Goal: Task Accomplishment & Management: Use online tool/utility

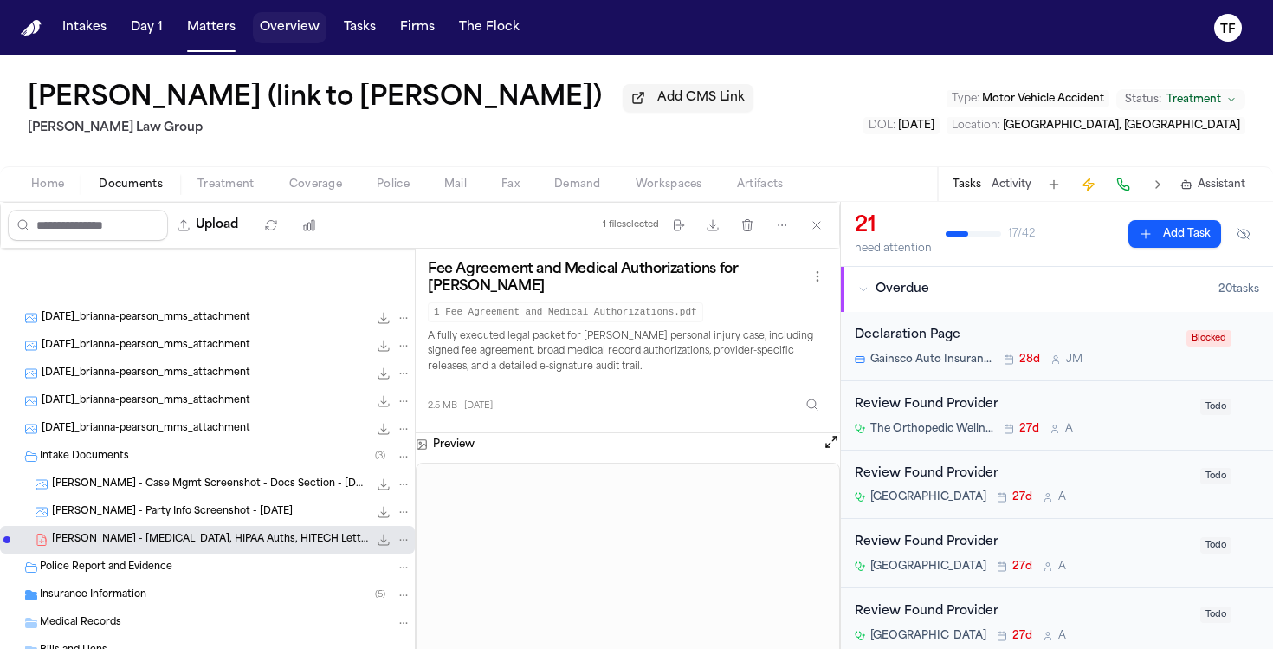
scroll to position [198, 0]
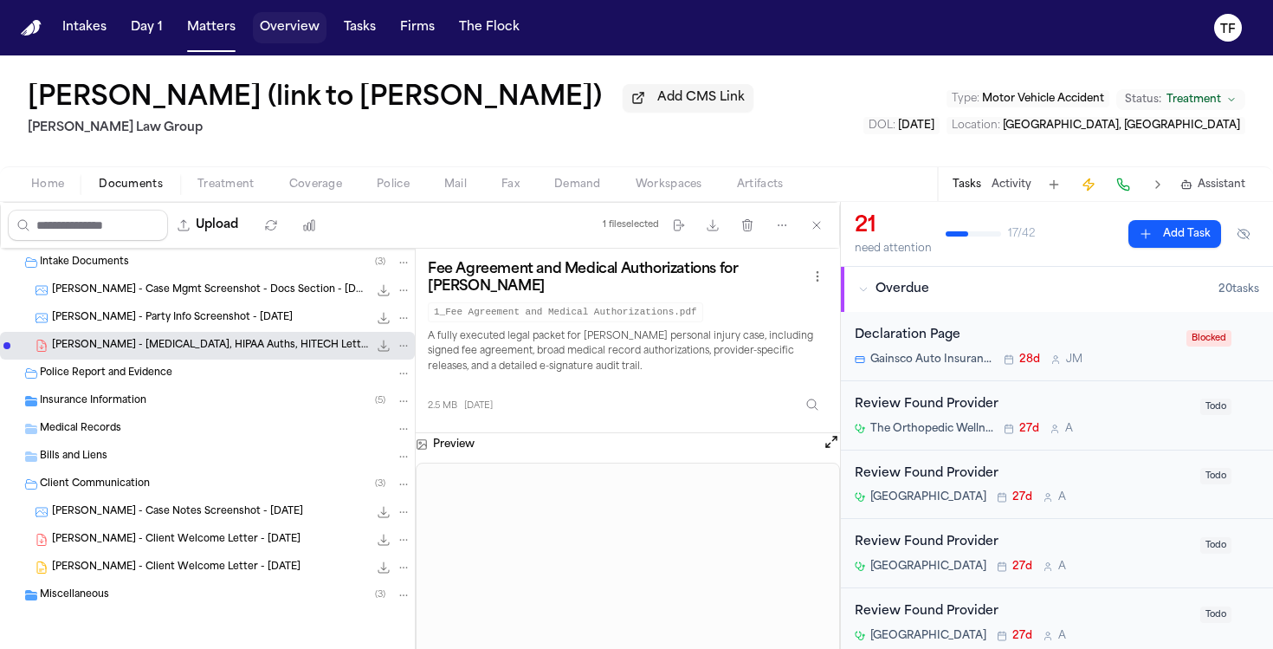
click at [208, 23] on button "Matters" at bounding box center [211, 27] width 62 height 31
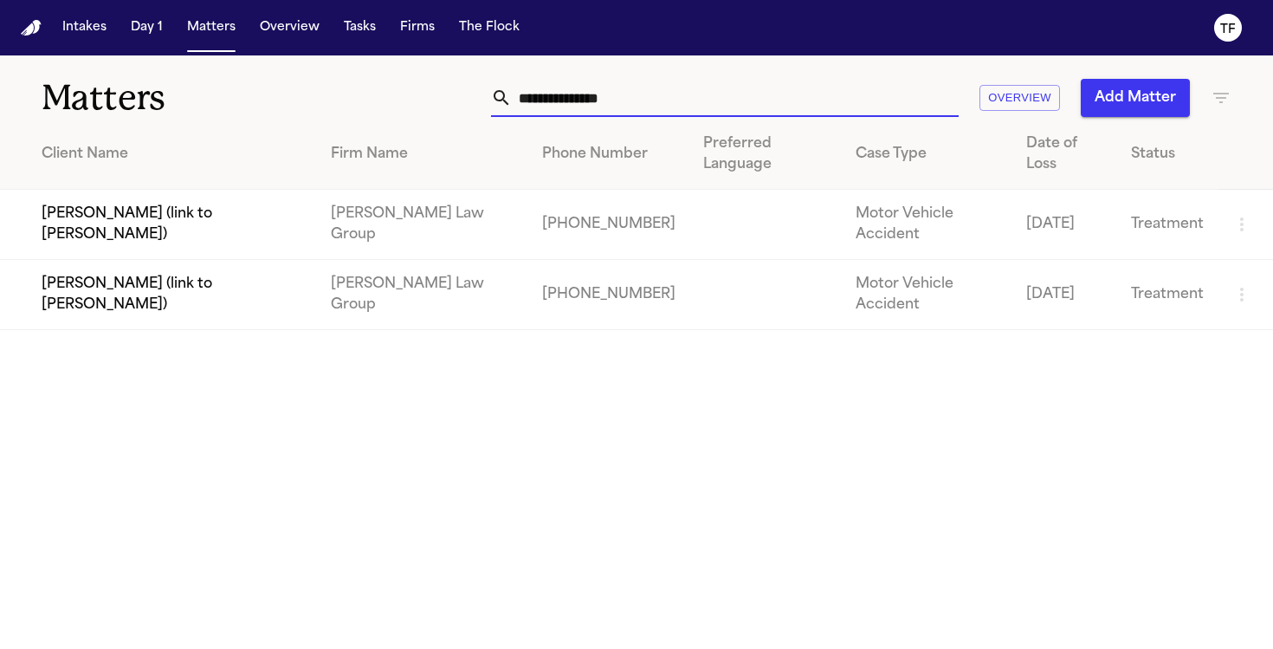
click at [580, 81] on input "**********" at bounding box center [735, 98] width 447 height 38
click at [581, 98] on input "**********" at bounding box center [735, 98] width 447 height 38
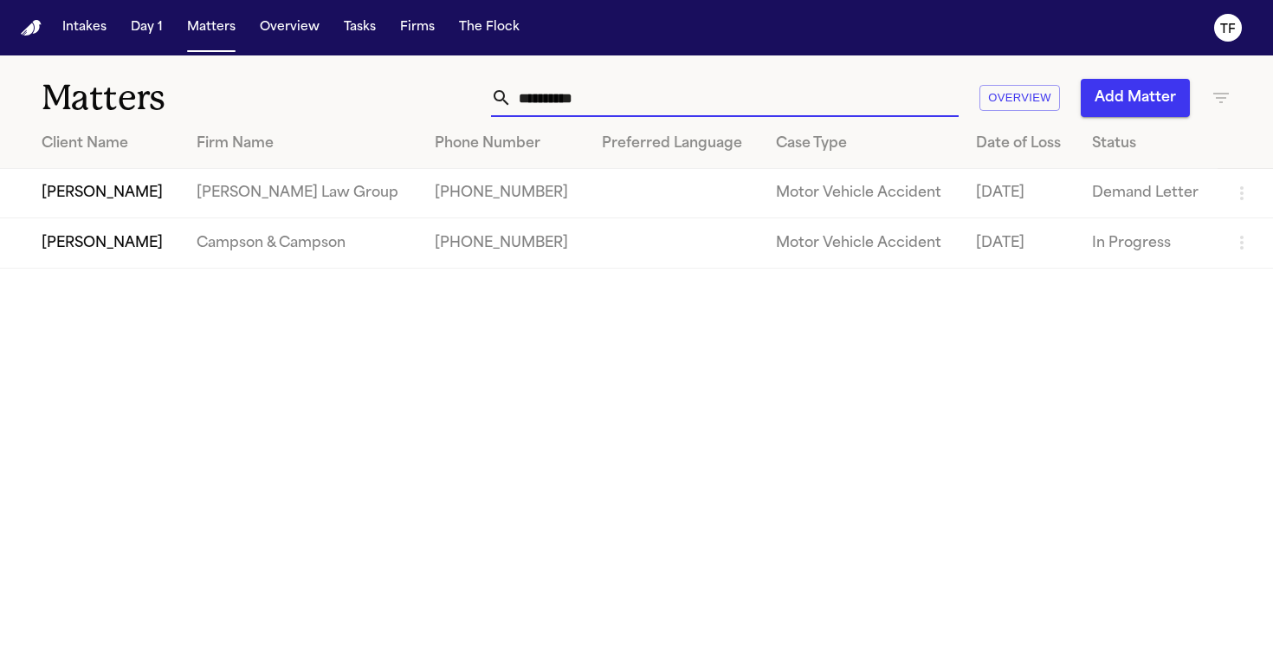
type input "**********"
click at [171, 191] on td "[PERSON_NAME]" at bounding box center [91, 193] width 183 height 49
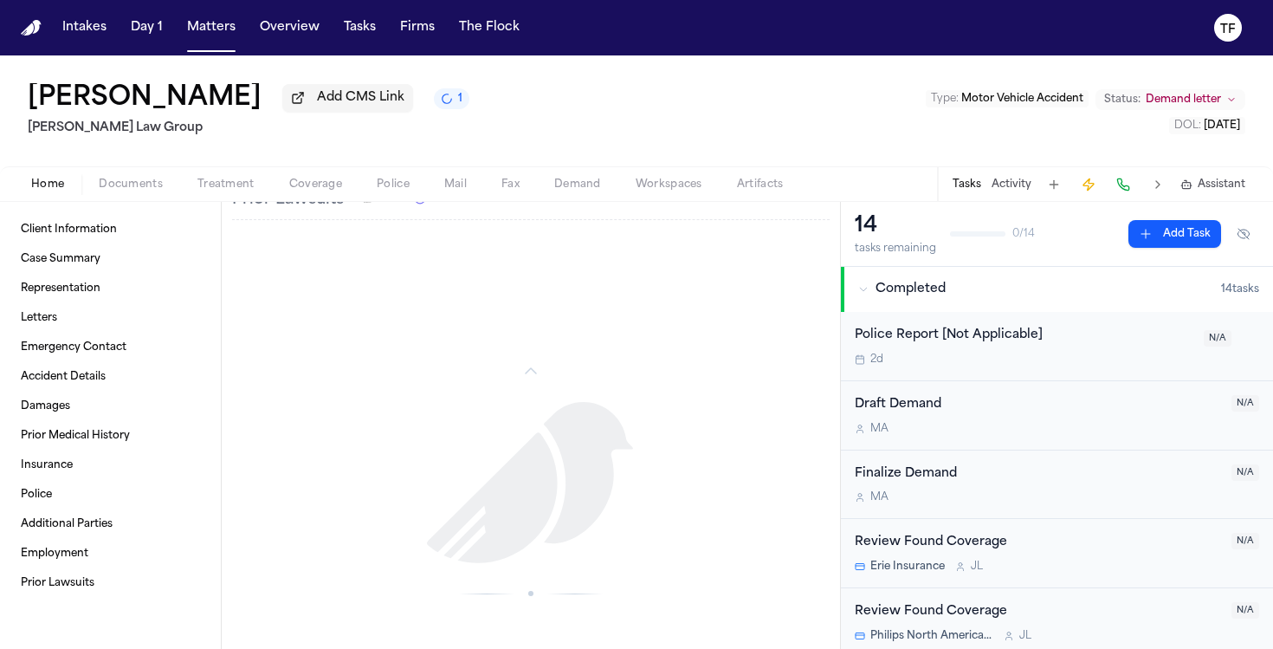
scroll to position [1110, 0]
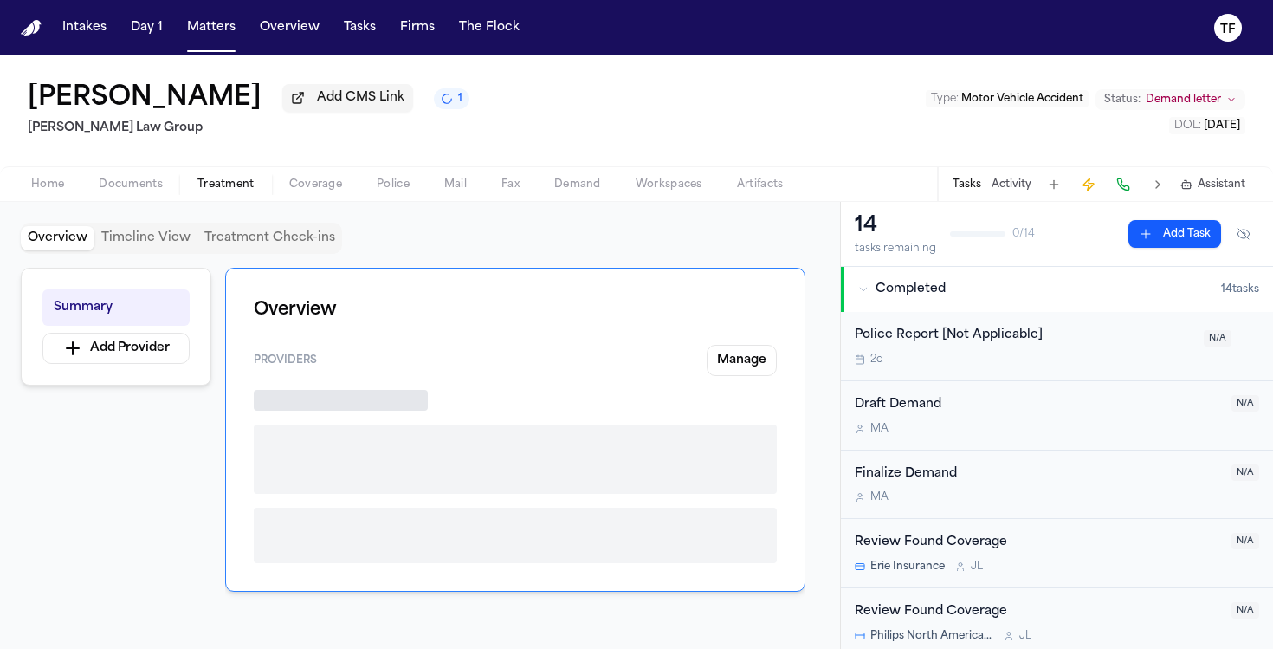
click at [224, 195] on button "Treatment" at bounding box center [226, 184] width 92 height 21
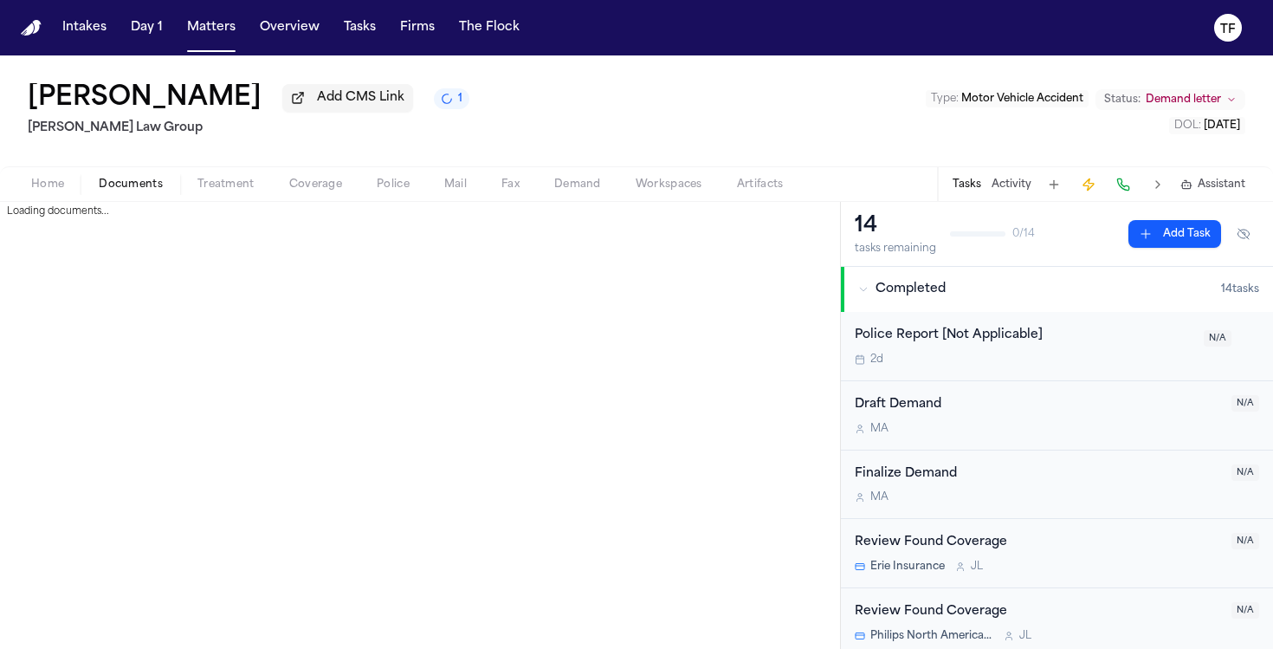
click at [137, 191] on span "Documents" at bounding box center [131, 185] width 64 height 14
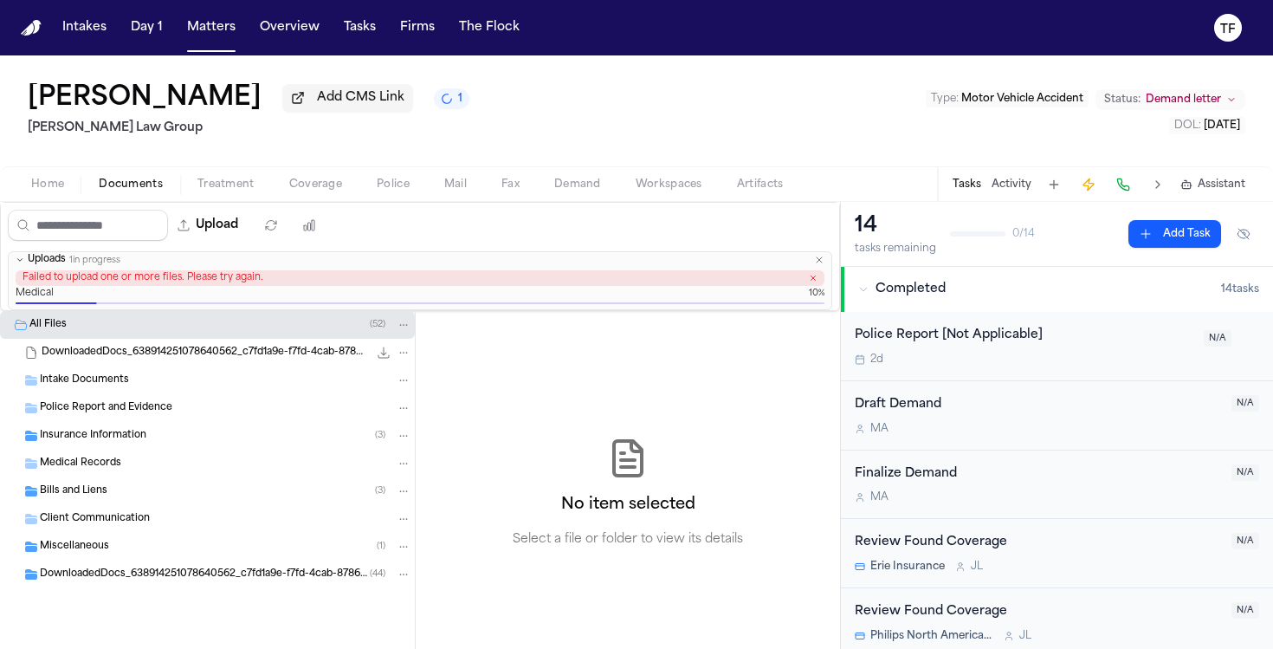
click at [813, 282] on icon "button" at bounding box center [813, 278] width 9 height 9
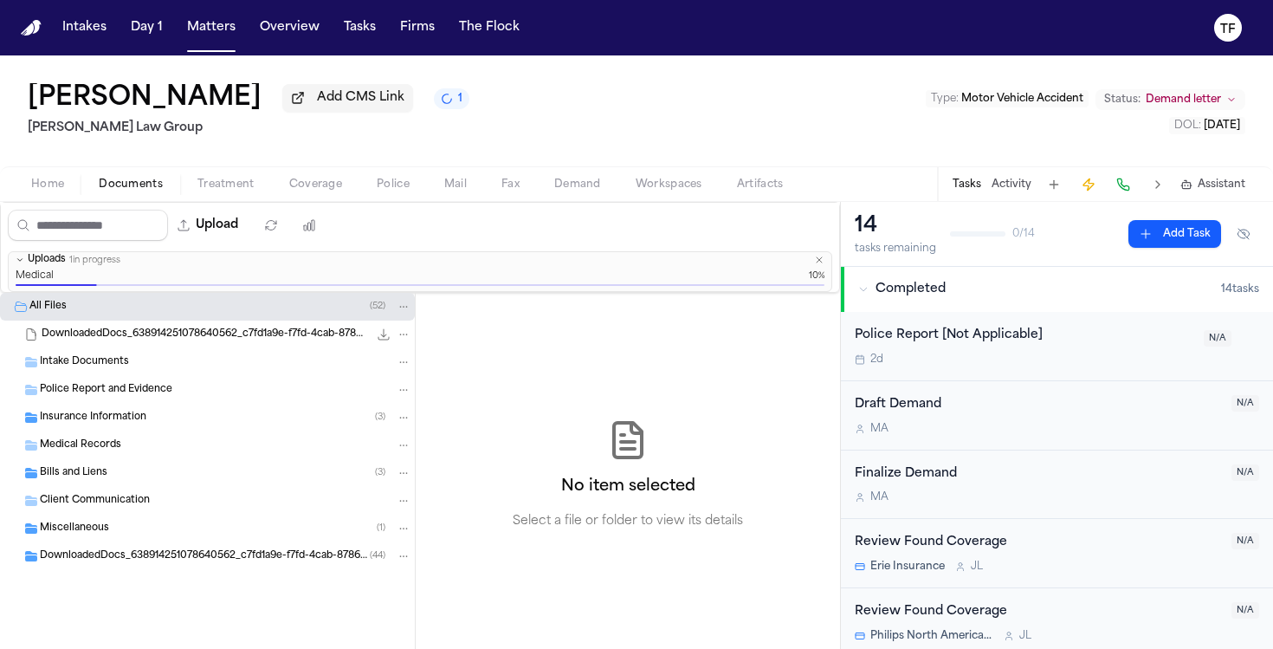
click at [83, 452] on span "Medical Records" at bounding box center [80, 445] width 81 height 15
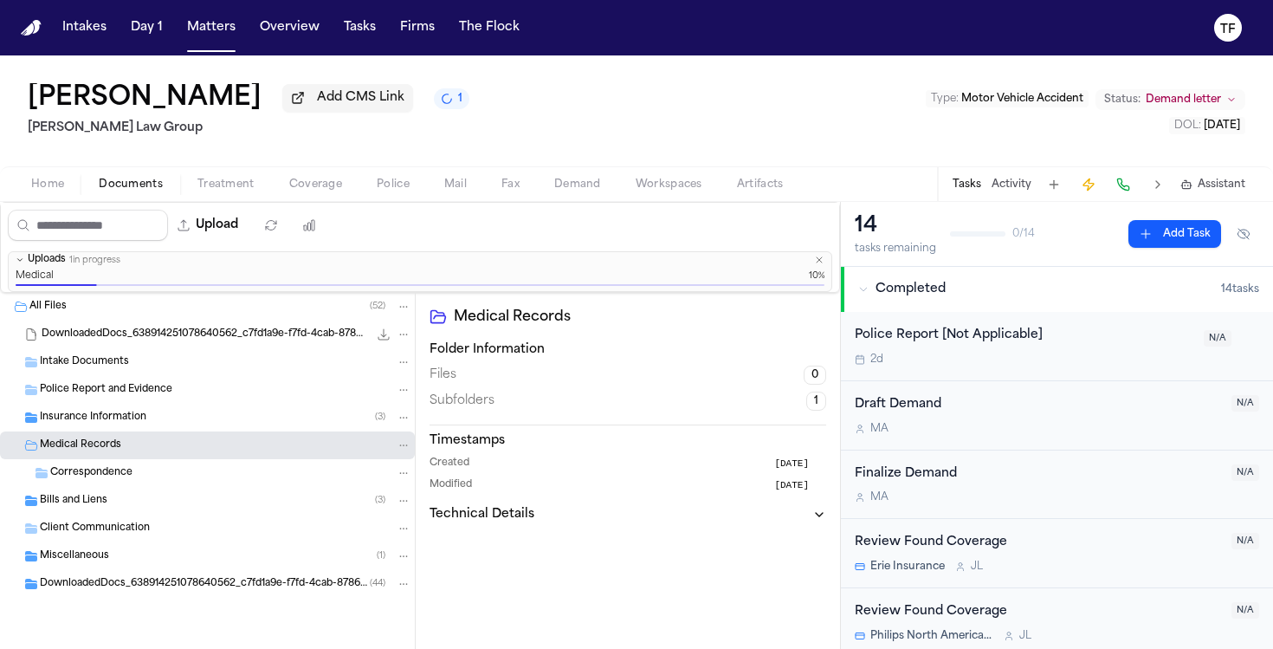
click at [823, 269] on button "Uploads 1 in progress" at bounding box center [420, 260] width 823 height 16
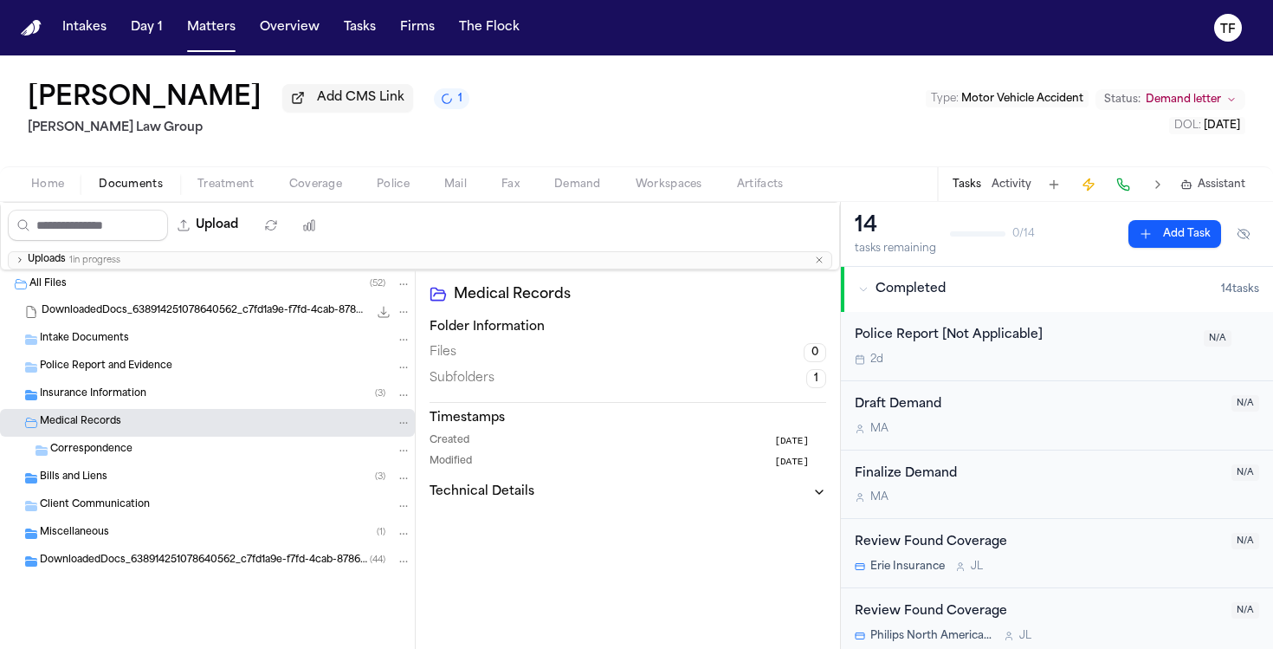
click at [825, 266] on button "Uploads 1 in progress" at bounding box center [420, 260] width 823 height 16
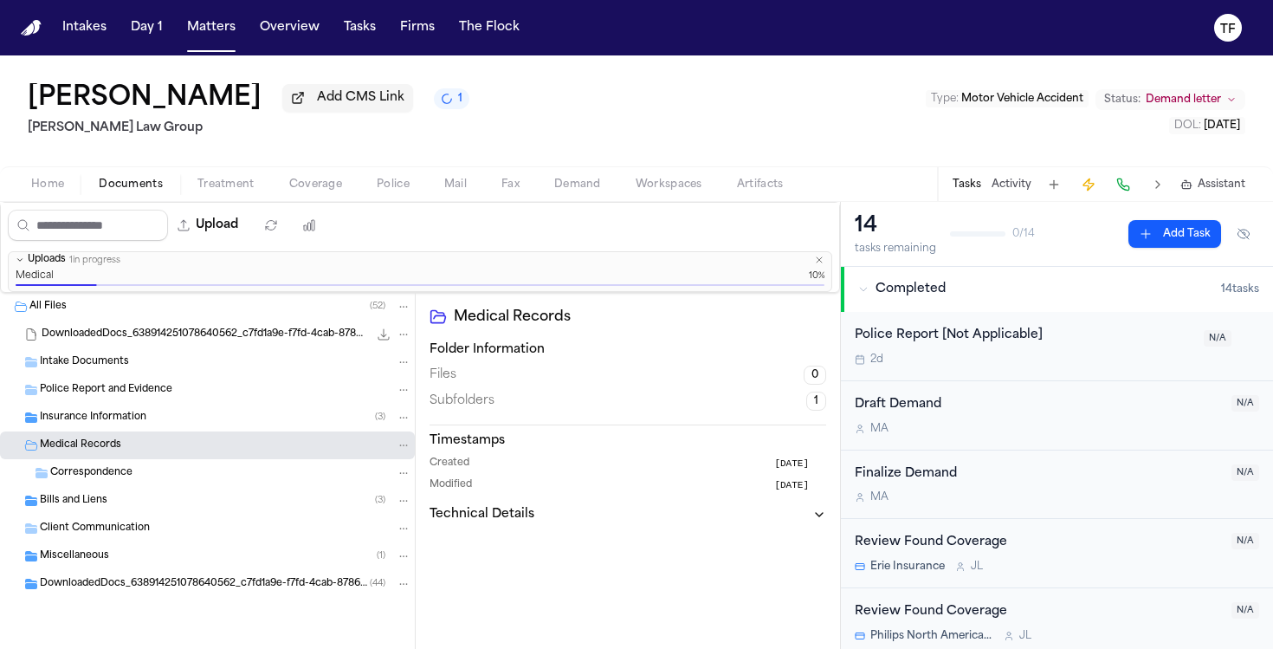
click at [68, 180] on button "Home" at bounding box center [48, 184] width 68 height 21
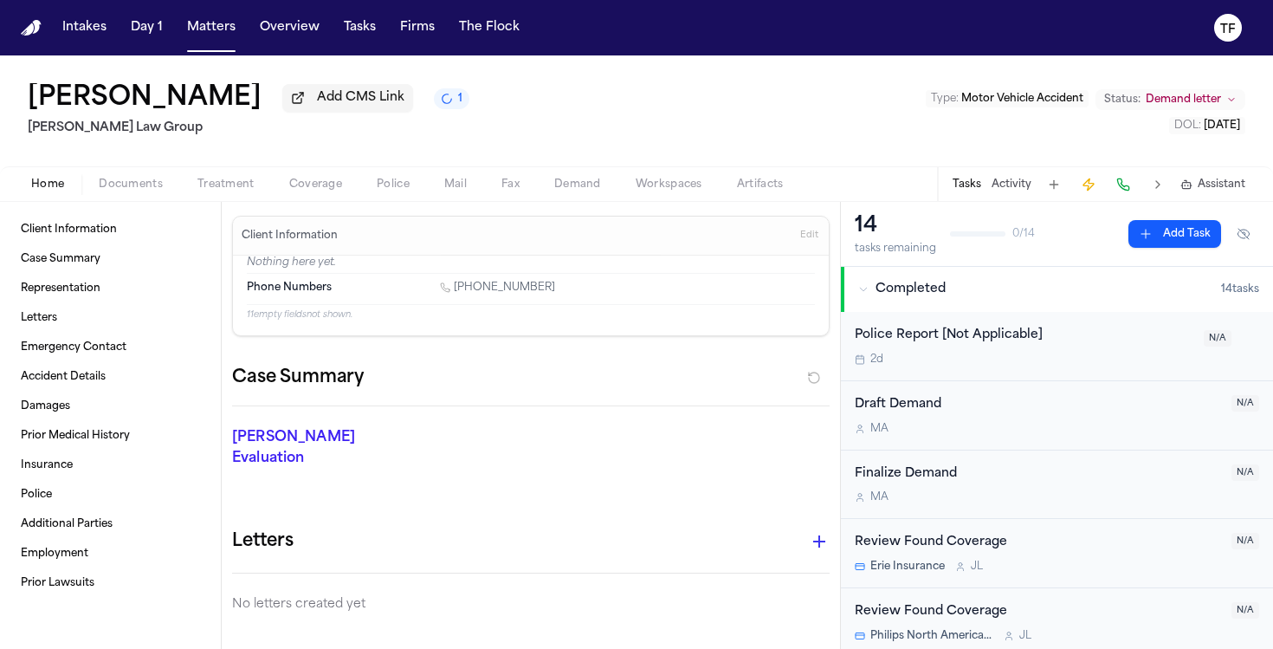
click at [123, 189] on span "Documents" at bounding box center [131, 185] width 64 height 14
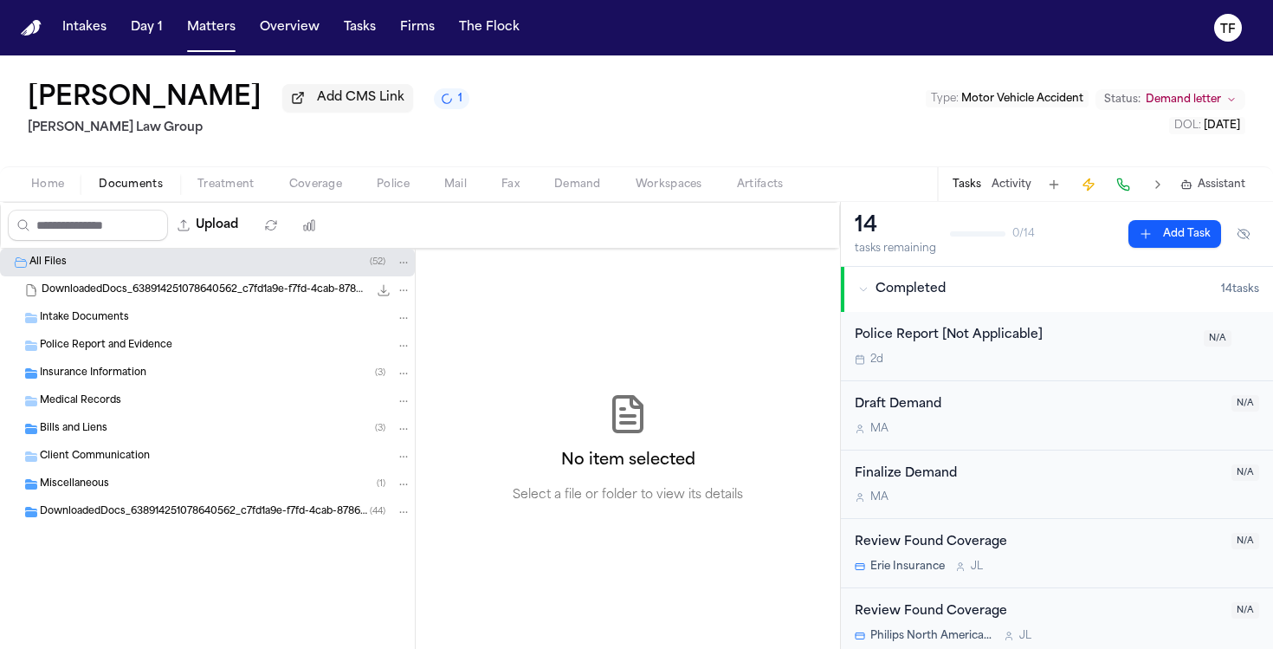
click at [139, 415] on div "Medical Records" at bounding box center [207, 401] width 415 height 28
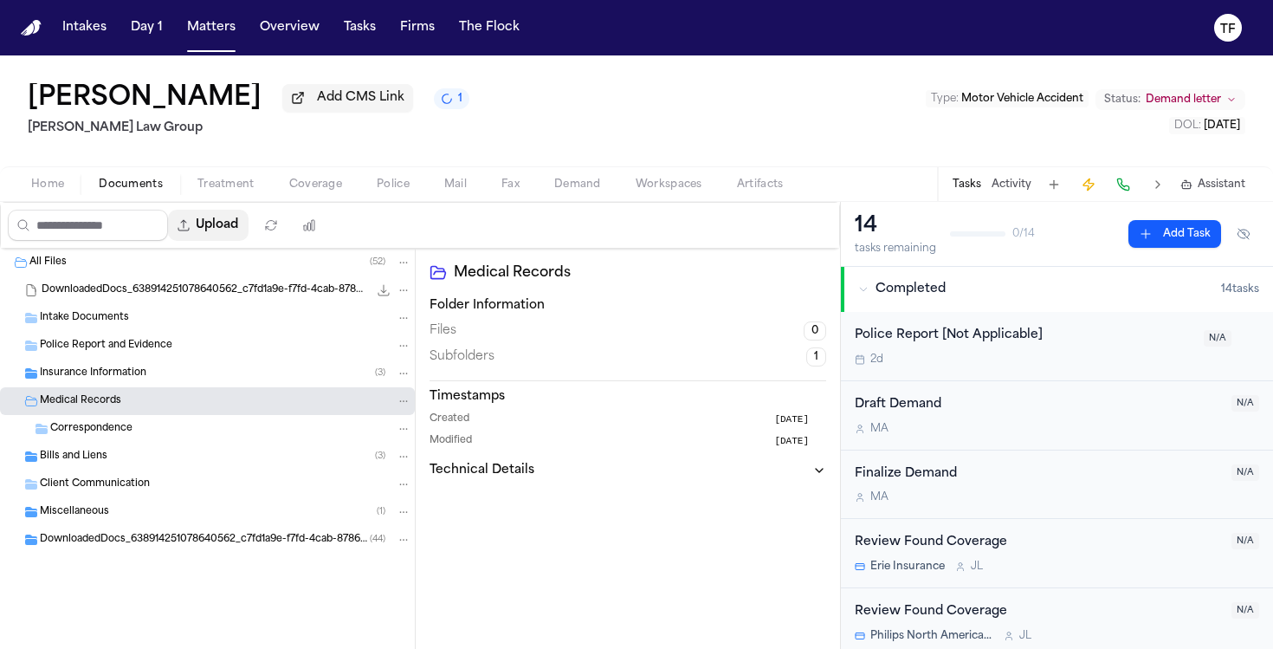
click at [236, 238] on button "Upload" at bounding box center [208, 225] width 81 height 31
select select "**********"
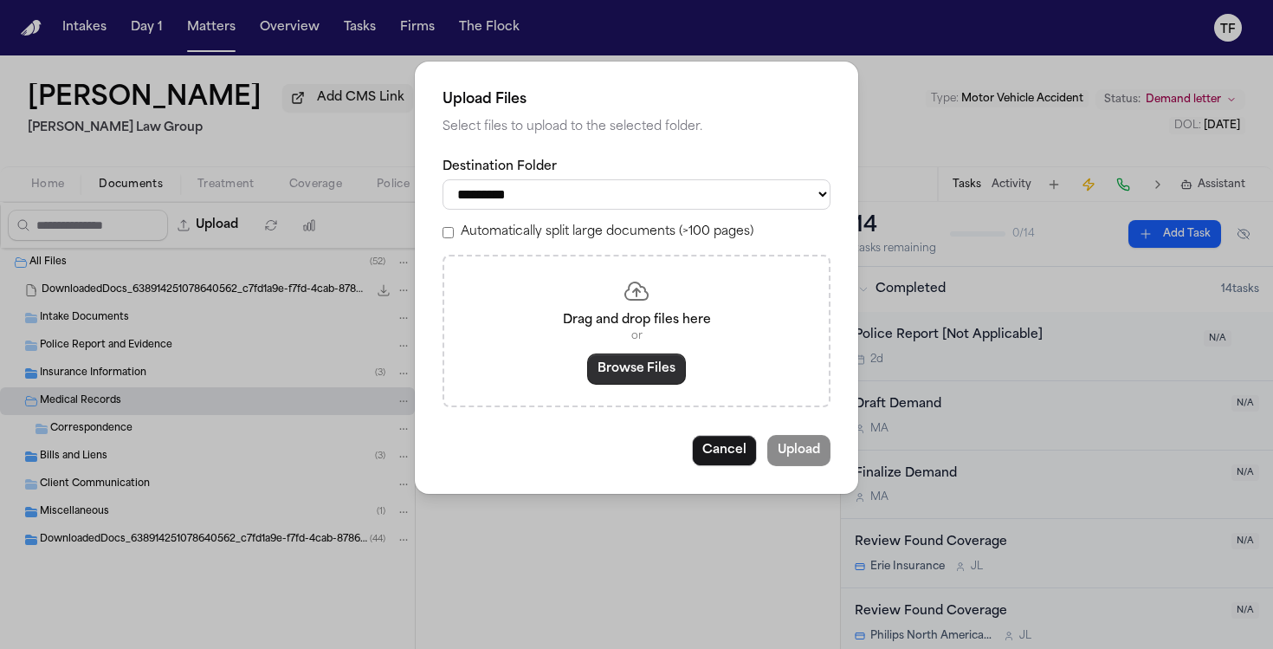
click at [643, 377] on button "Browse Files" at bounding box center [636, 368] width 99 height 31
click at [708, 453] on button "Cancel" at bounding box center [724, 450] width 65 height 31
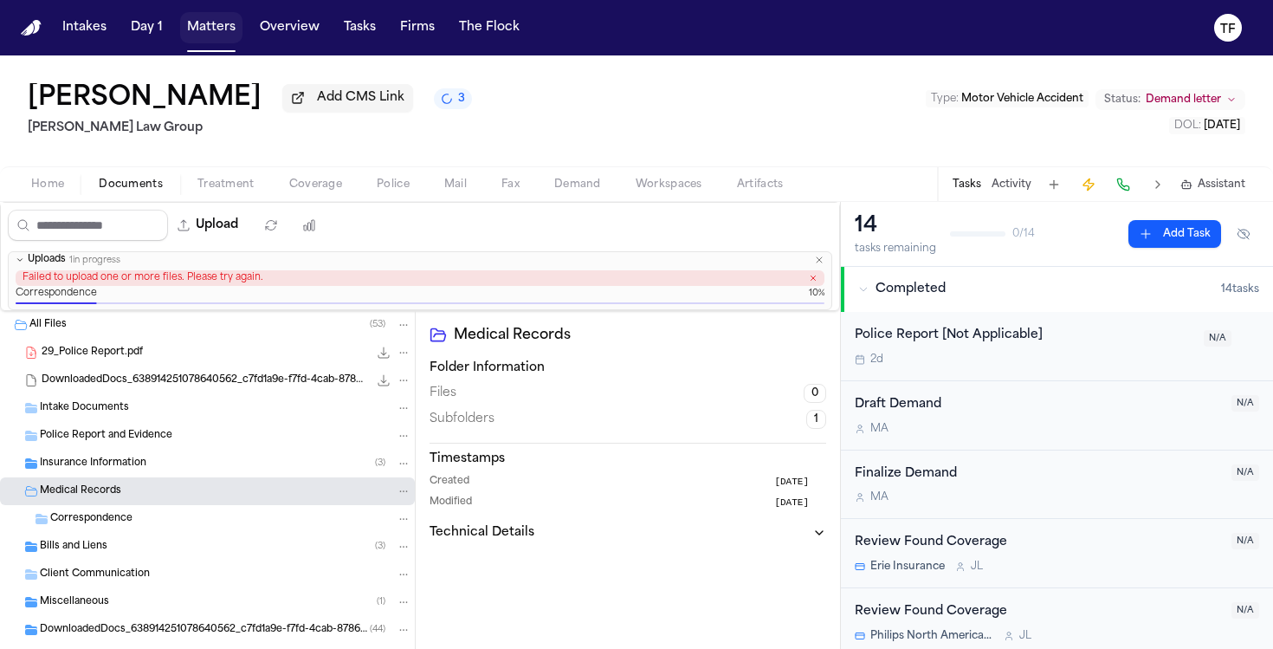
click at [190, 23] on button "Matters" at bounding box center [211, 27] width 62 height 31
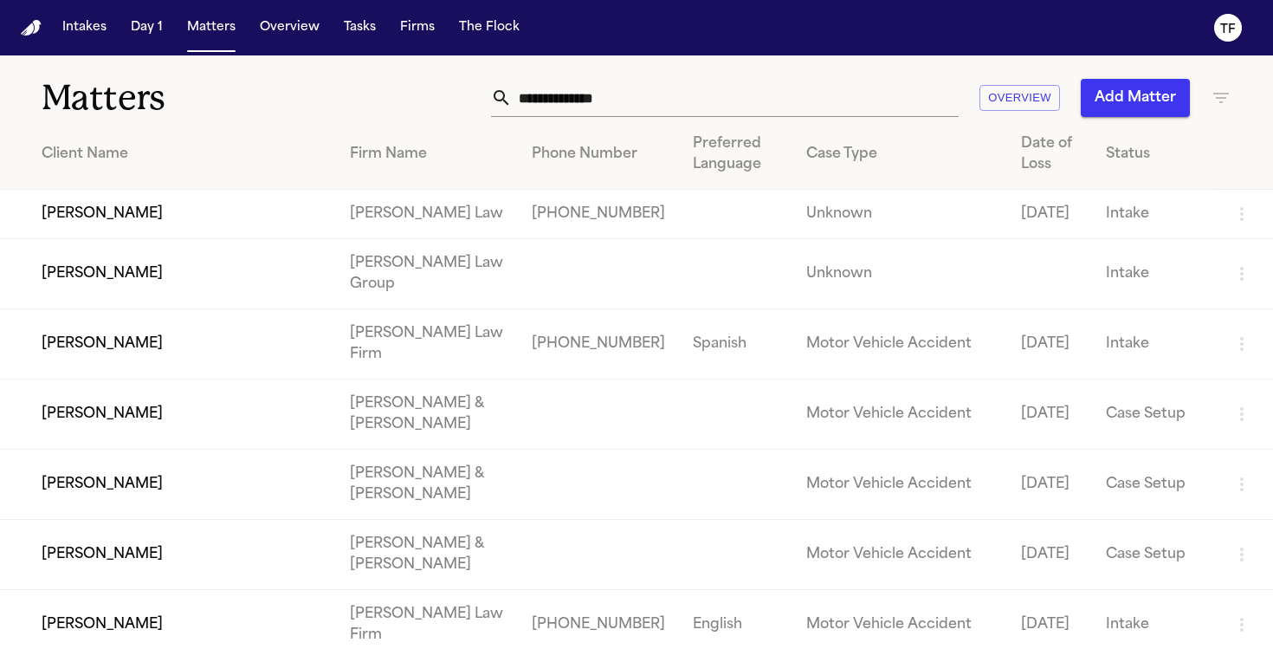
click at [561, 104] on input "text" at bounding box center [735, 98] width 447 height 38
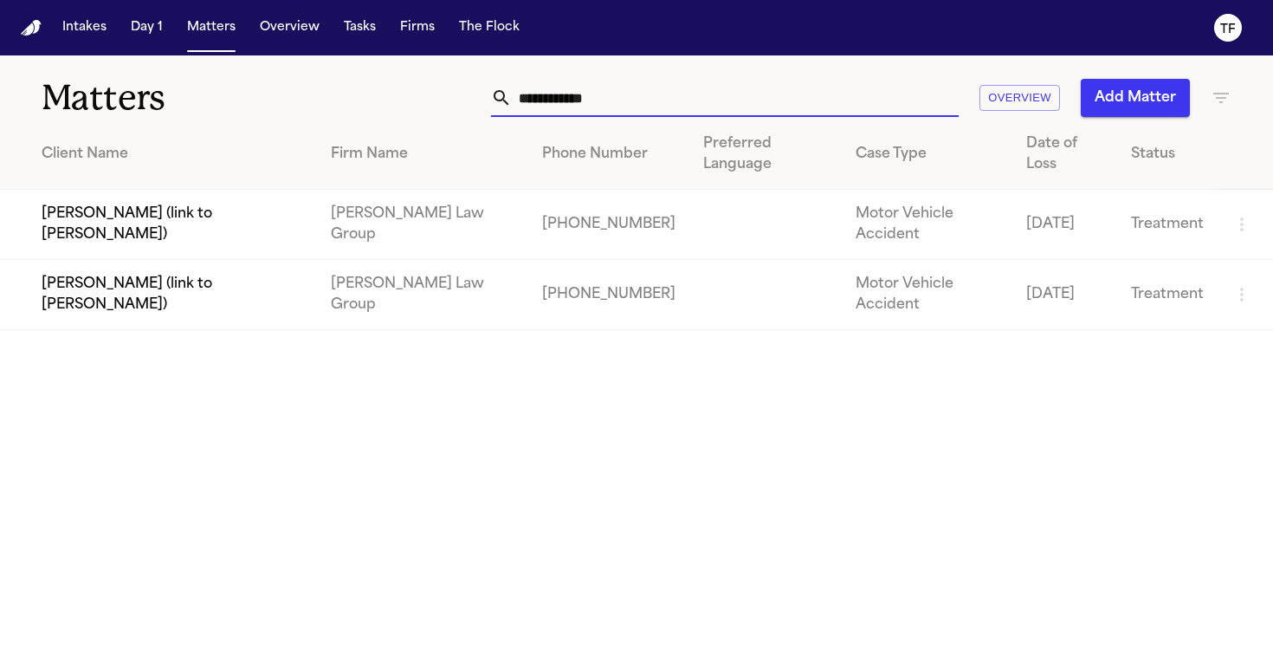
type input "**********"
click at [528, 260] on td "+14124996437" at bounding box center [608, 295] width 161 height 70
click at [535, 263] on td "+14124996437" at bounding box center [608, 295] width 161 height 70
click at [480, 260] on td "[PERSON_NAME] Law Group" at bounding box center [423, 295] width 212 height 70
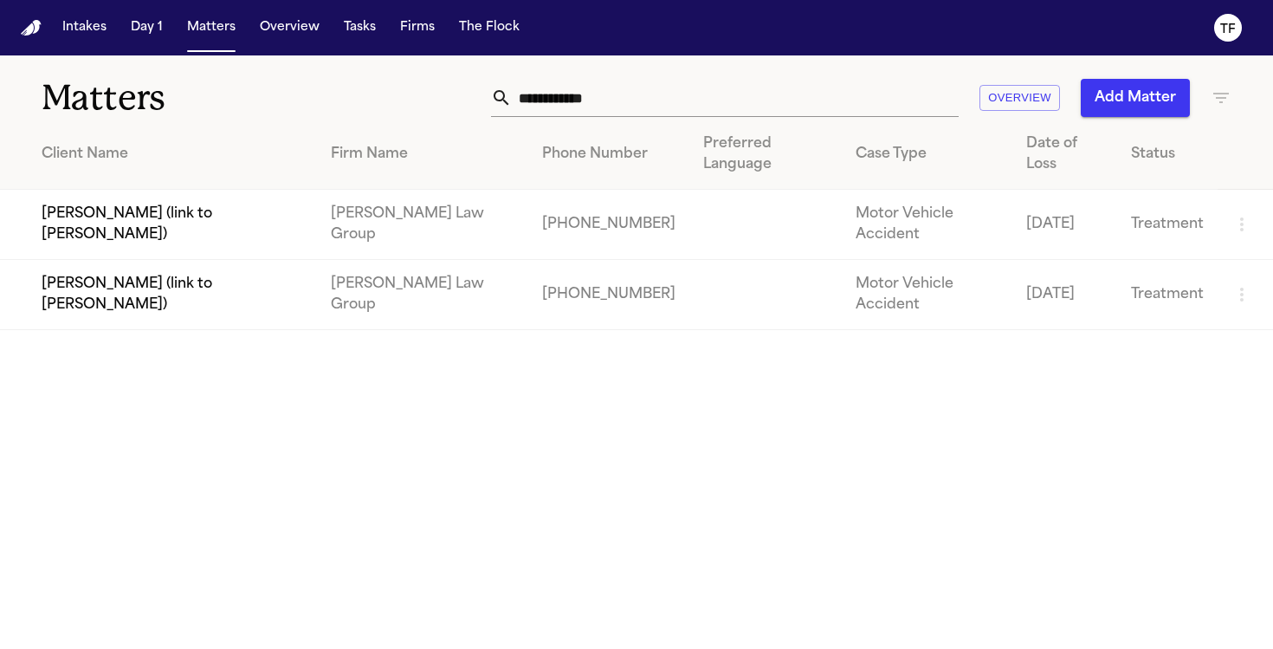
click at [176, 260] on td "[PERSON_NAME] (link to [PERSON_NAME])" at bounding box center [158, 295] width 317 height 70
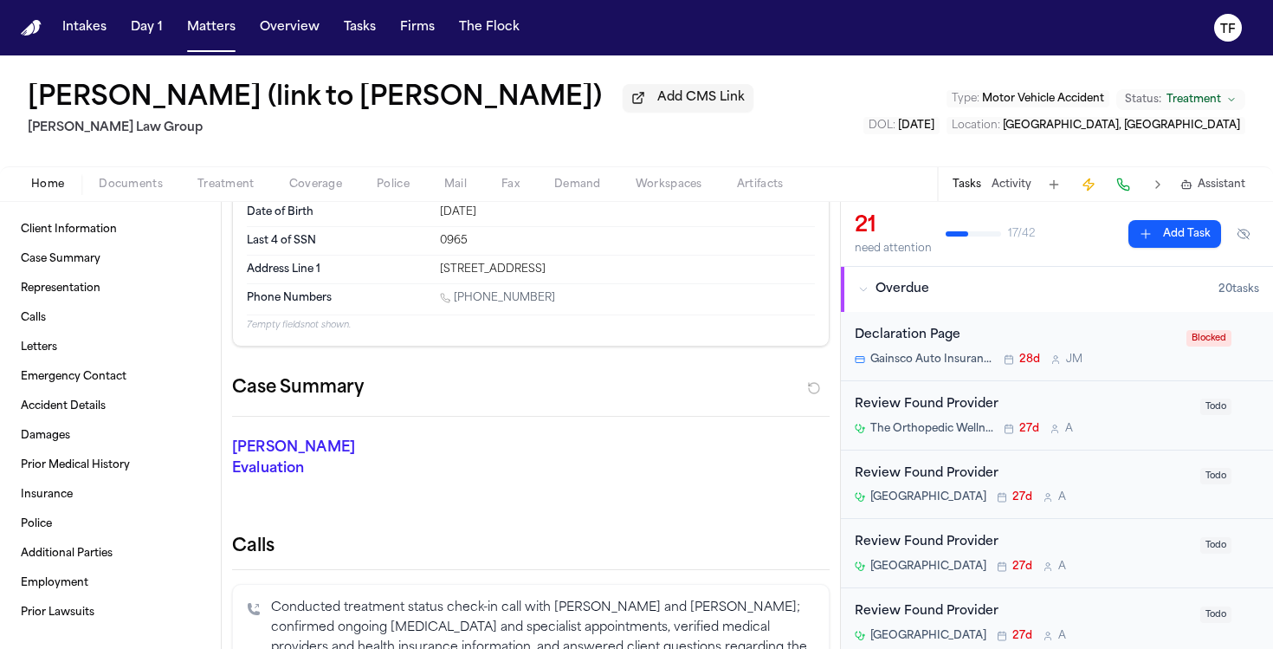
scroll to position [159, 0]
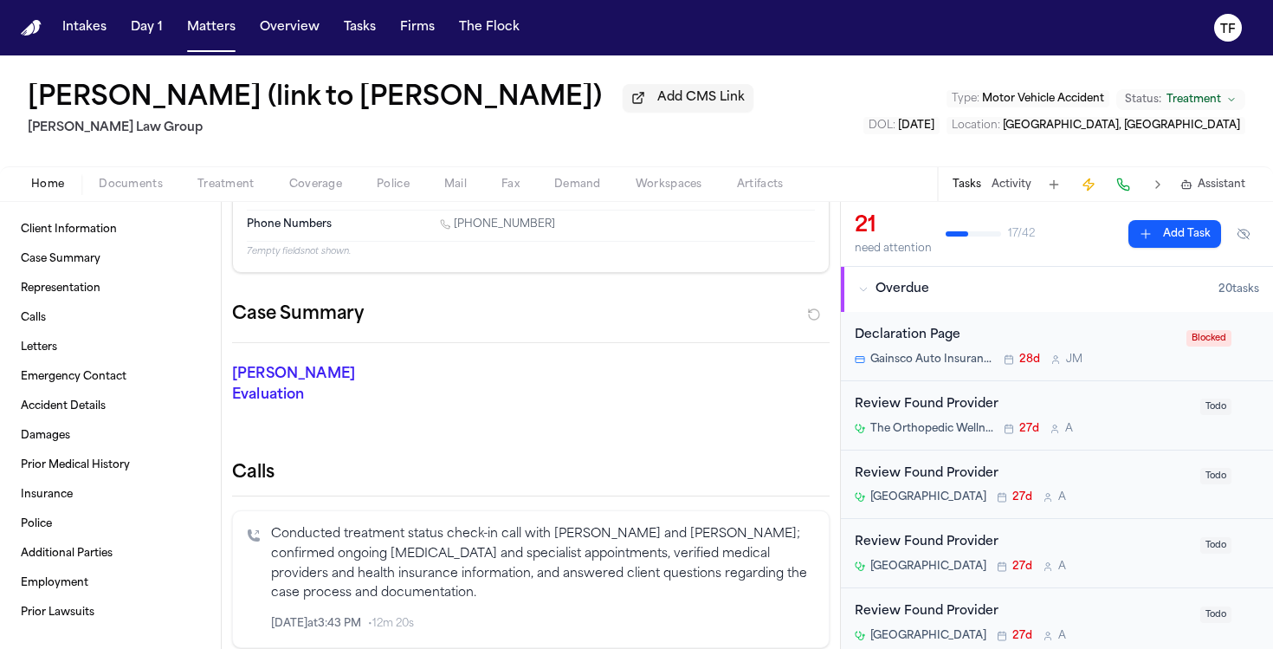
click at [157, 191] on span "Documents" at bounding box center [131, 185] width 64 height 14
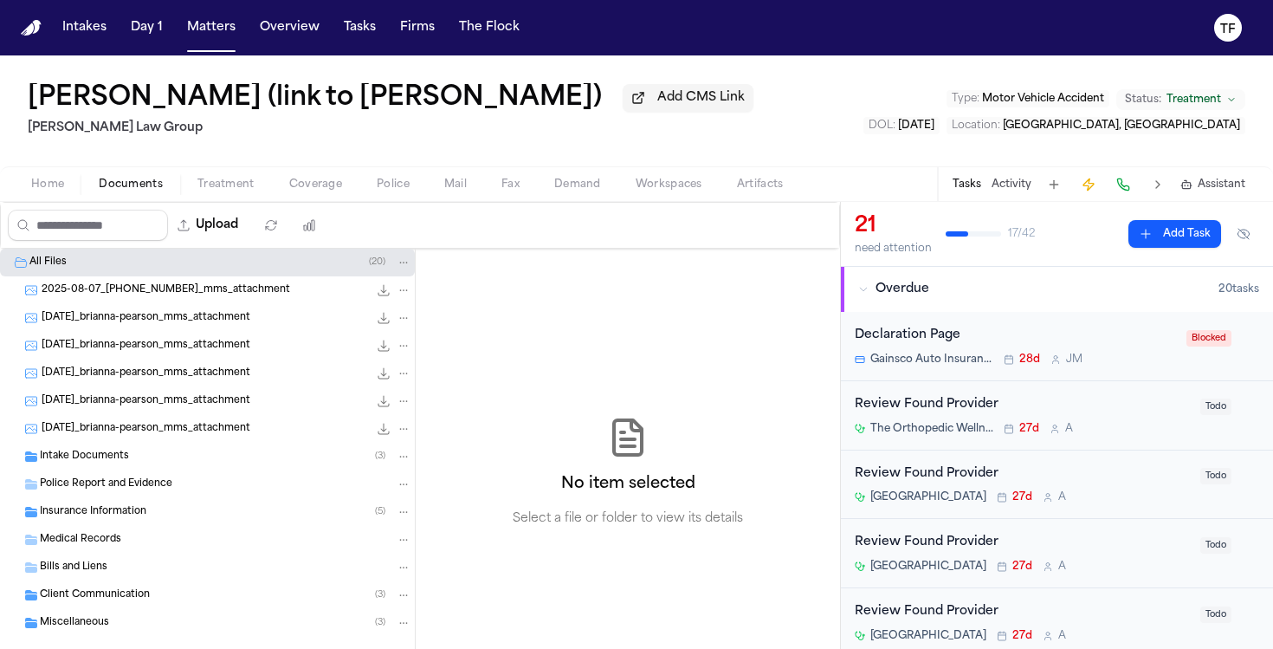
scroll to position [31, 0]
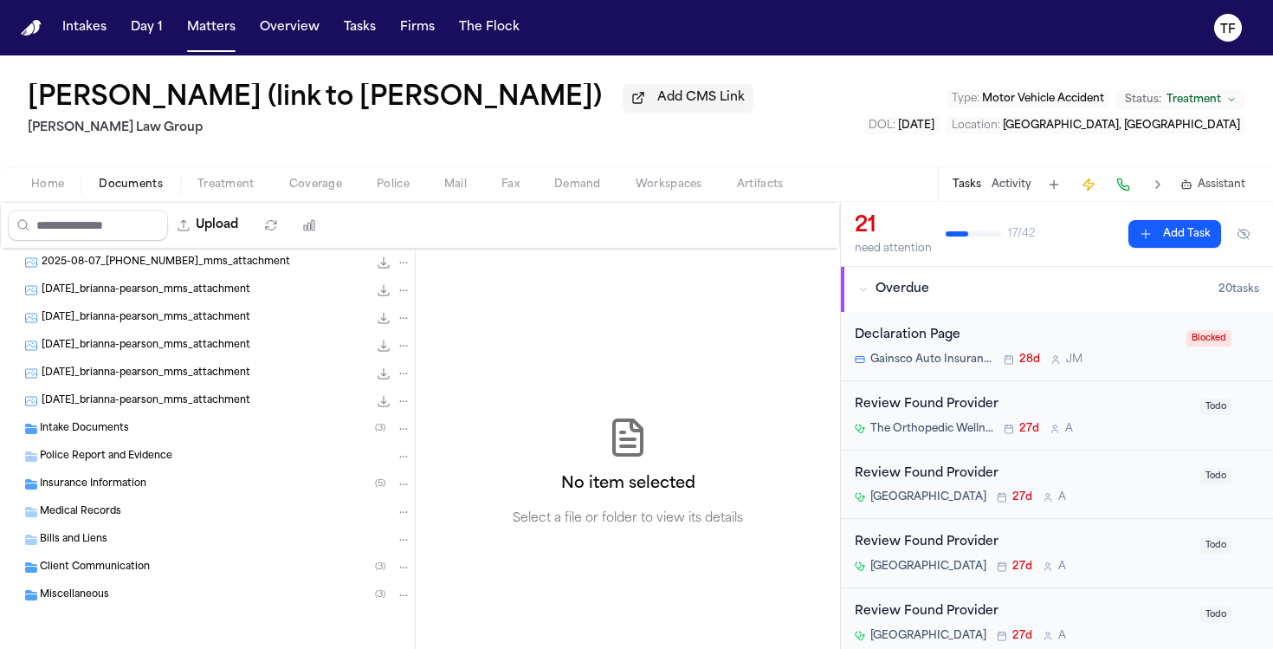
click at [123, 441] on div "Intake Documents ( 3 )" at bounding box center [207, 429] width 415 height 28
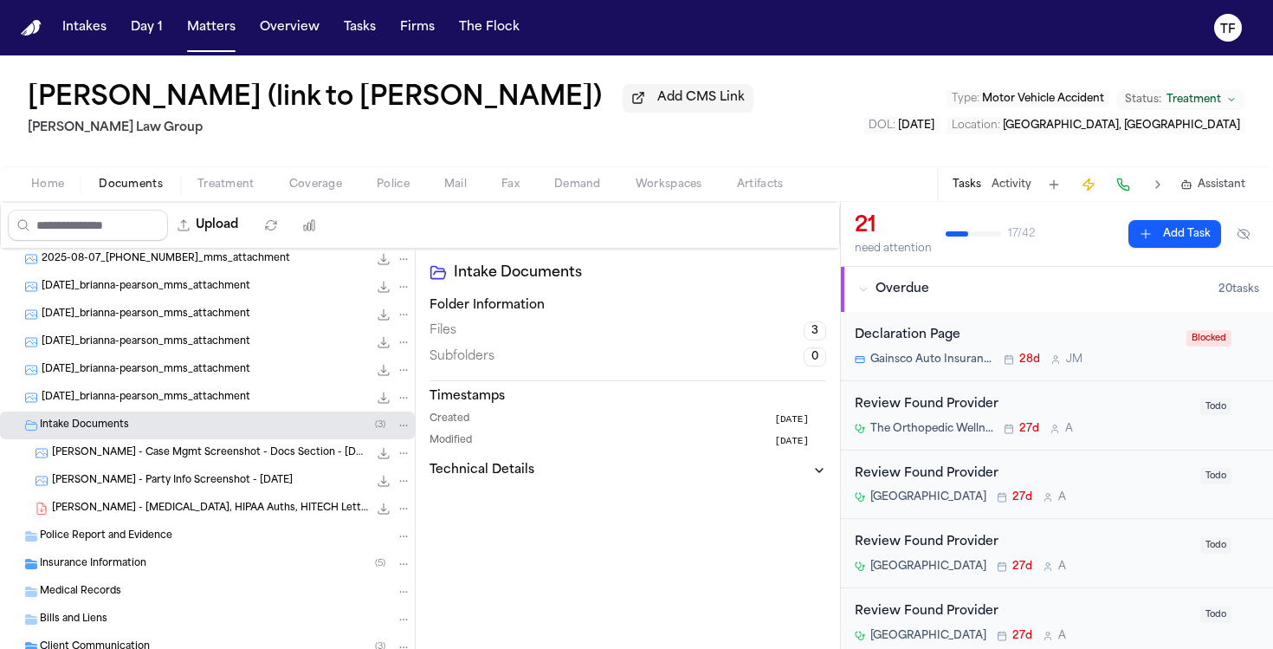
click at [126, 516] on span "B. Pearson - Retainer, HIPAA Auths, HITECH Letter - 7.29.25" at bounding box center [210, 509] width 316 height 15
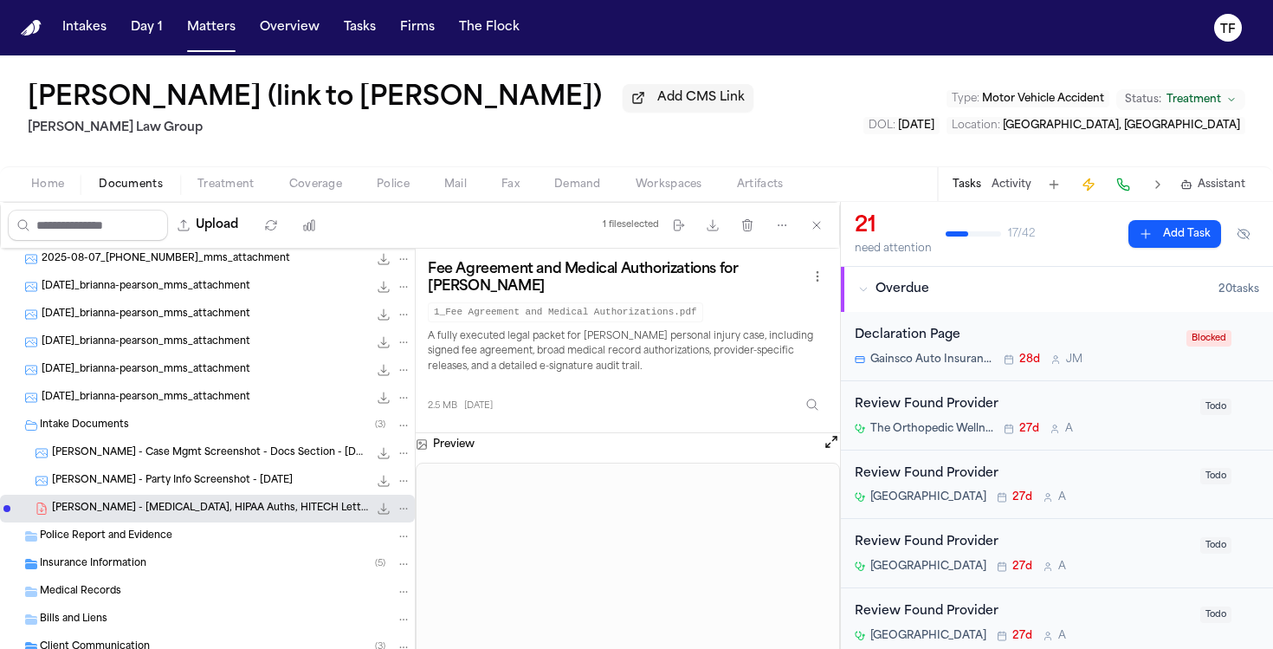
click at [257, 508] on span "B. Pearson - Retainer, HIPAA Auths, HITECH Letter - 7.29.25" at bounding box center [210, 509] width 316 height 15
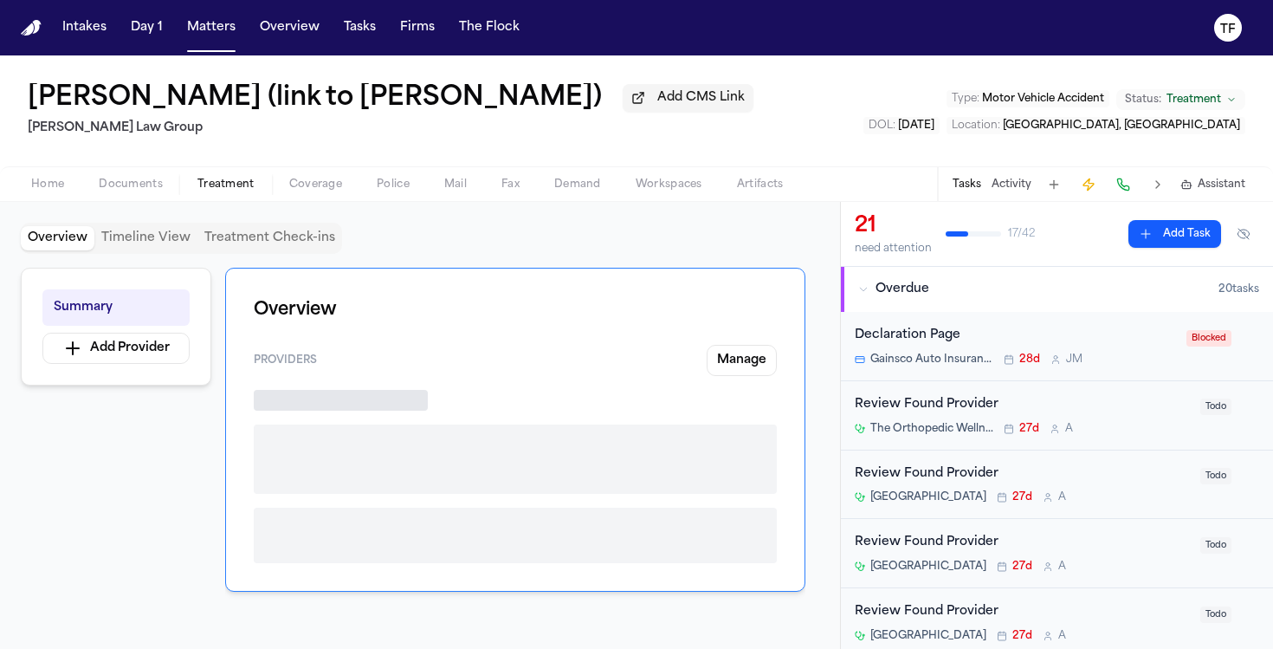
click at [231, 189] on span "Treatment" at bounding box center [226, 185] width 57 height 14
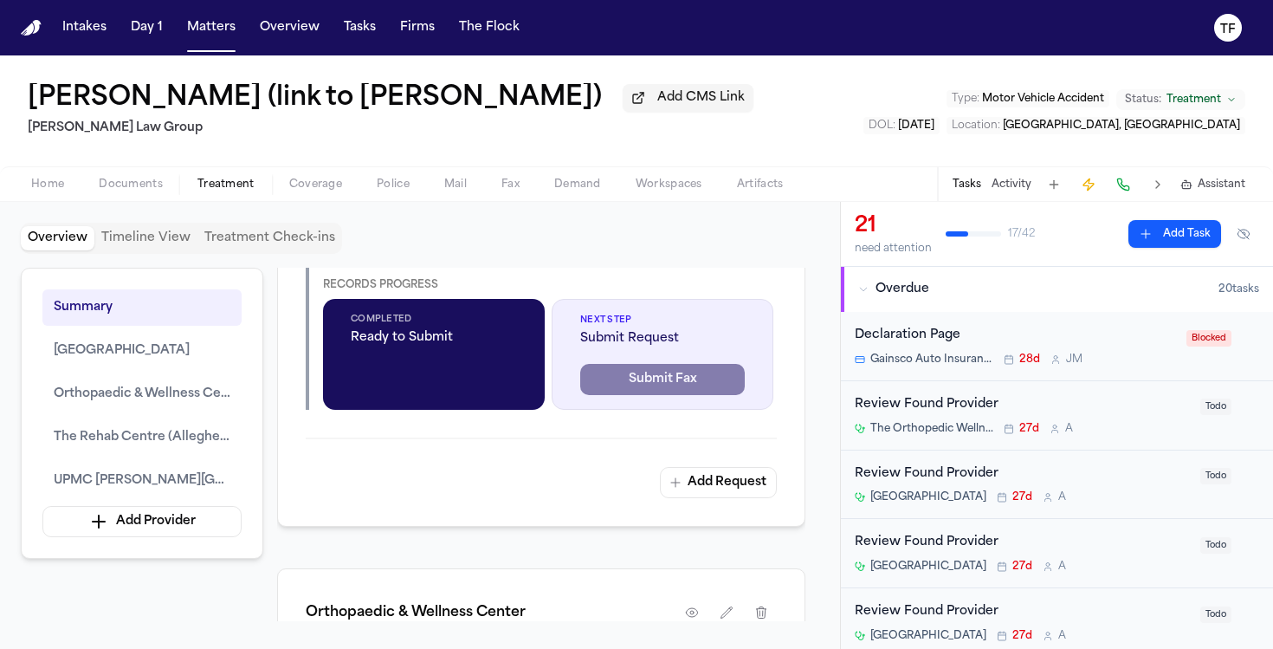
scroll to position [1164, 0]
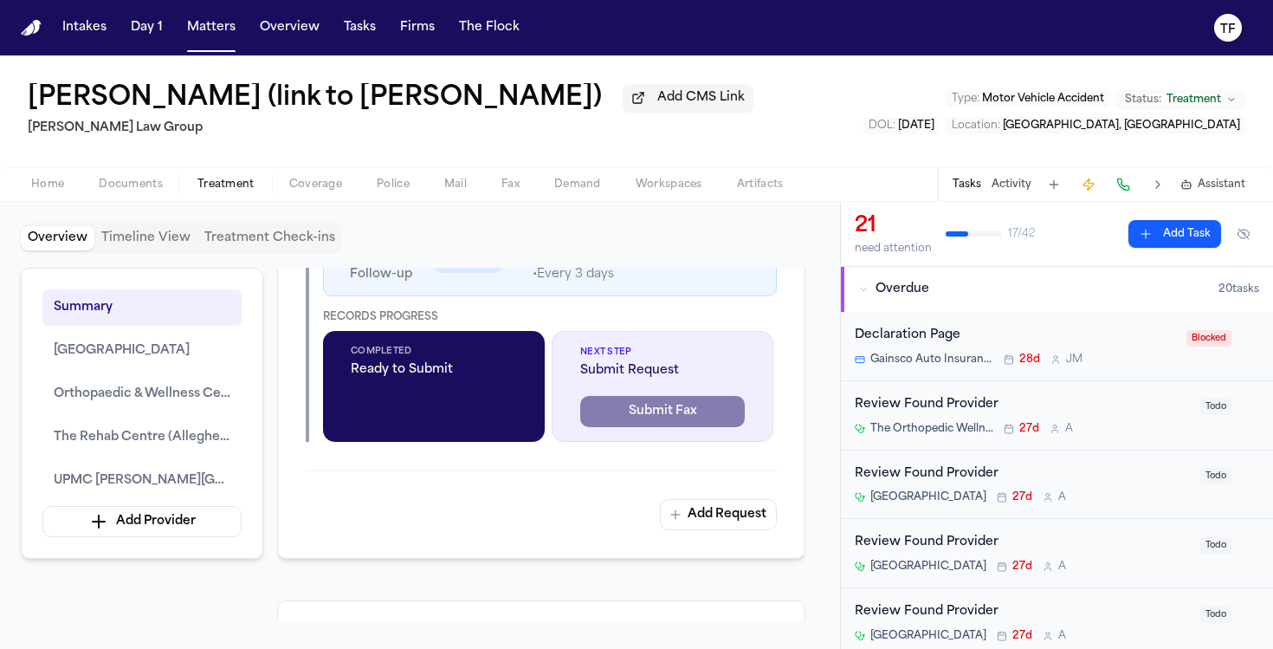
click at [737, 178] on icon "button" at bounding box center [737, 171] width 14 height 14
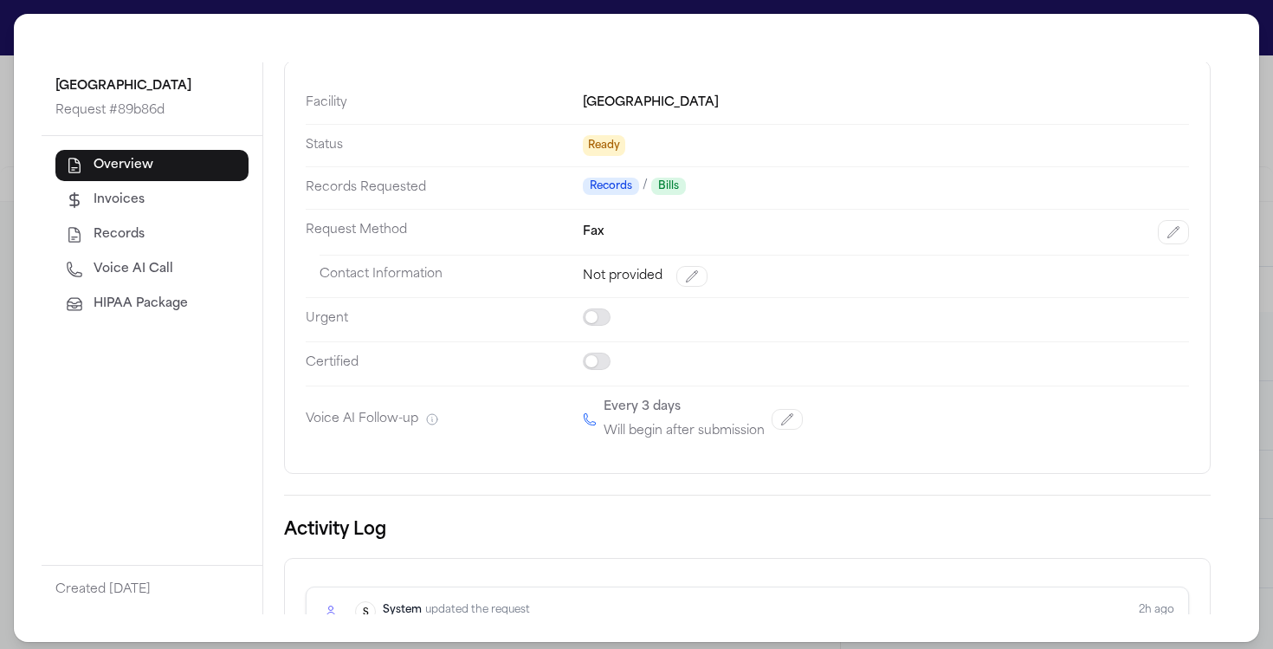
scroll to position [0, 0]
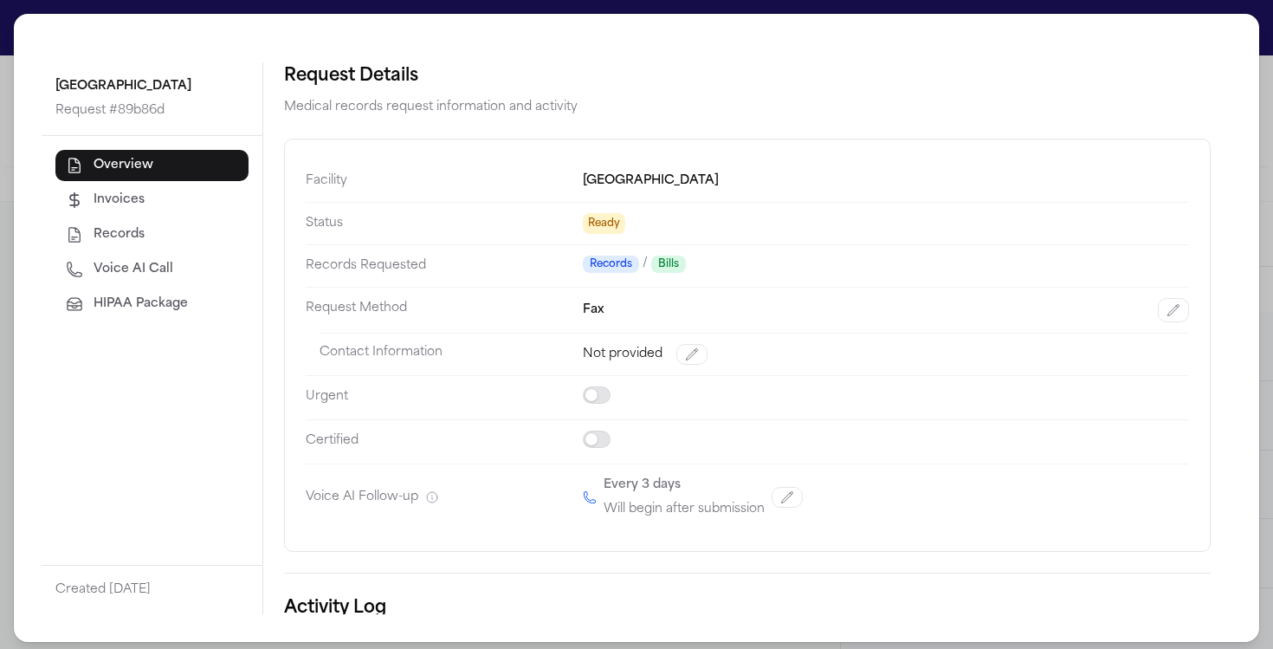
click at [643, 312] on div "Fax" at bounding box center [886, 310] width 606 height 24
click at [580, 314] on dt "Request Method" at bounding box center [444, 310] width 277 height 46
click at [1159, 314] on button "button" at bounding box center [1173, 310] width 31 height 24
select select "***"
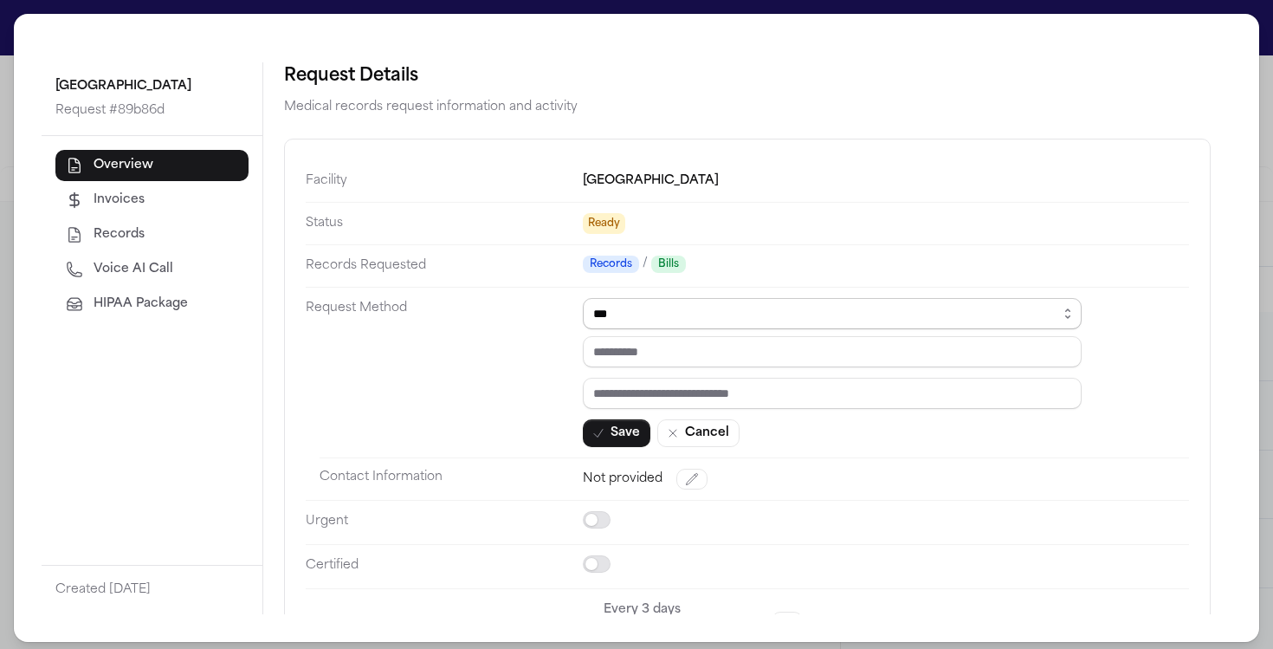
click at [728, 324] on select "****** ***** *** ****" at bounding box center [832, 313] width 499 height 31
click at [717, 353] on input "tel" at bounding box center [832, 351] width 499 height 31
paste input "**********"
type input "**********"
click at [602, 437] on icon "button" at bounding box center [599, 433] width 14 height 14
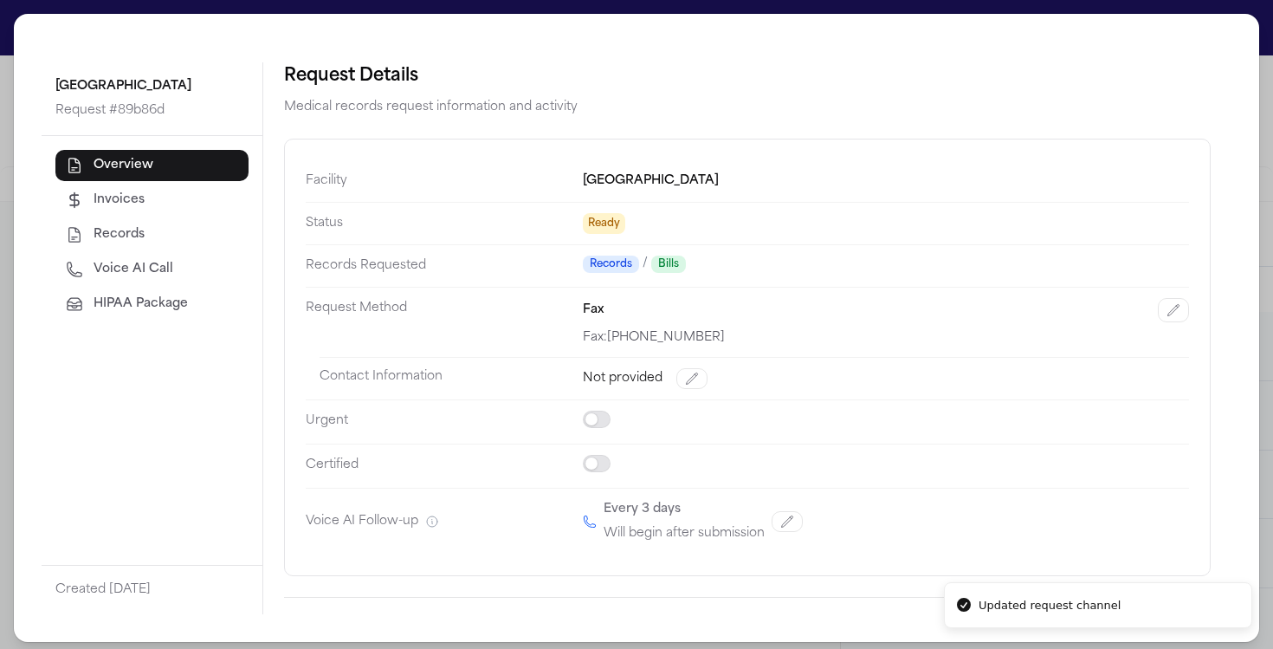
click at [156, 321] on div "Overview Invoices Records Voice AI Call HIPAA Package" at bounding box center [152, 350] width 221 height 429
click at [164, 312] on span "HIPAA Package" at bounding box center [141, 303] width 94 height 17
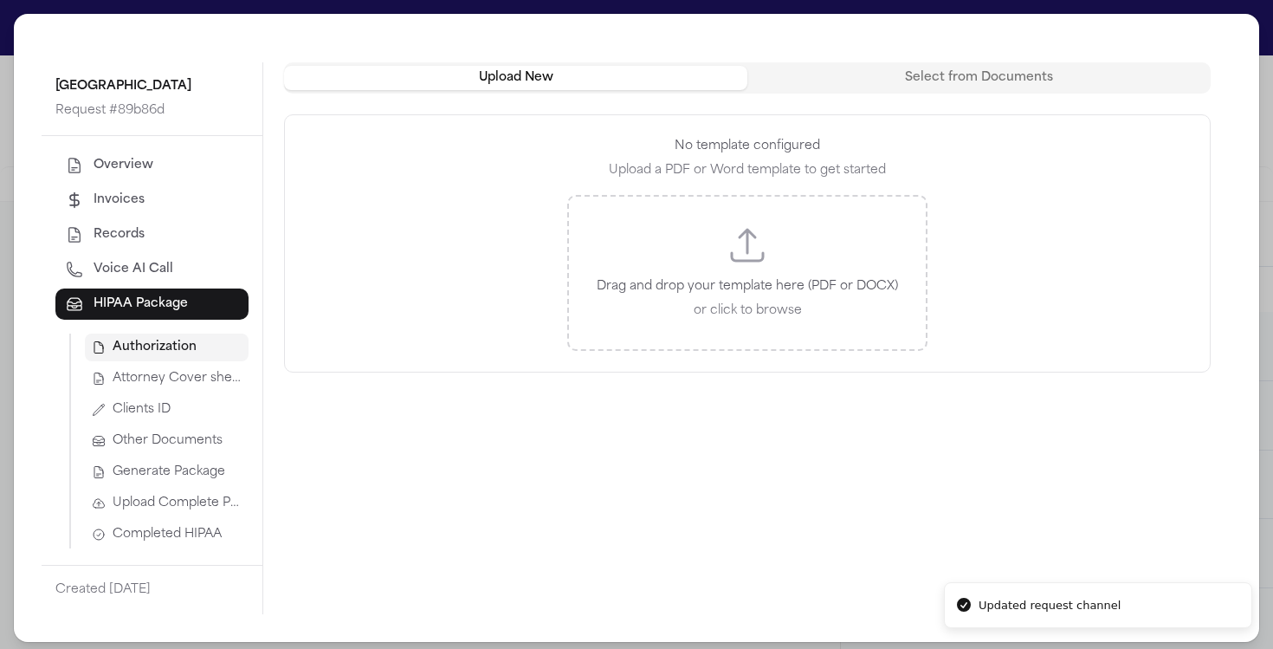
click at [739, 223] on div "Drag and drop your template here (PDF or DOCX) or click to browse" at bounding box center [747, 273] width 360 height 156
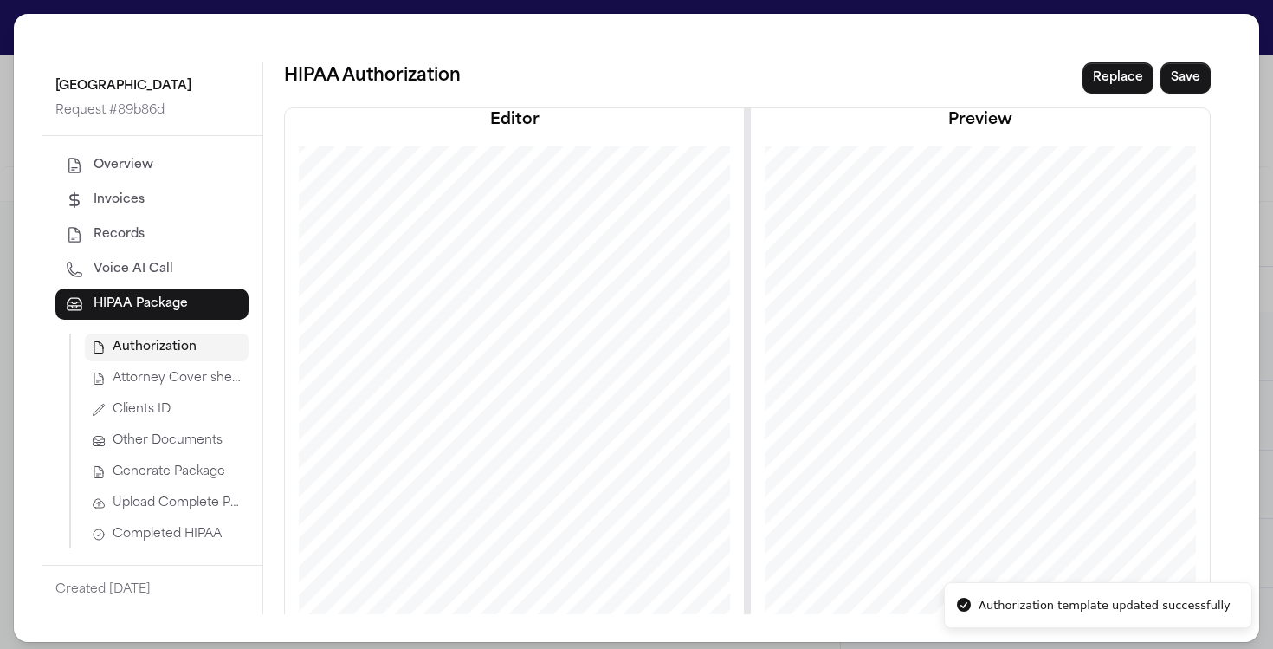
click at [198, 379] on span "Attorney Cover sheet" at bounding box center [177, 378] width 129 height 17
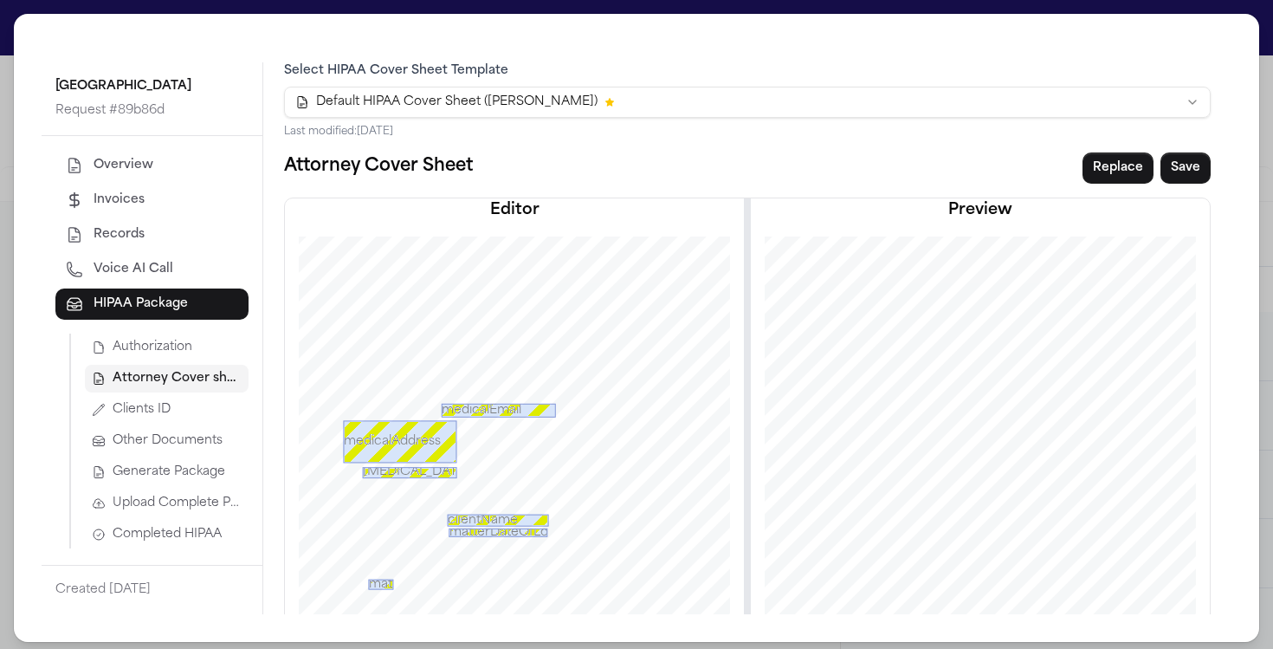
click at [165, 420] on button "Clients ID" at bounding box center [167, 410] width 164 height 28
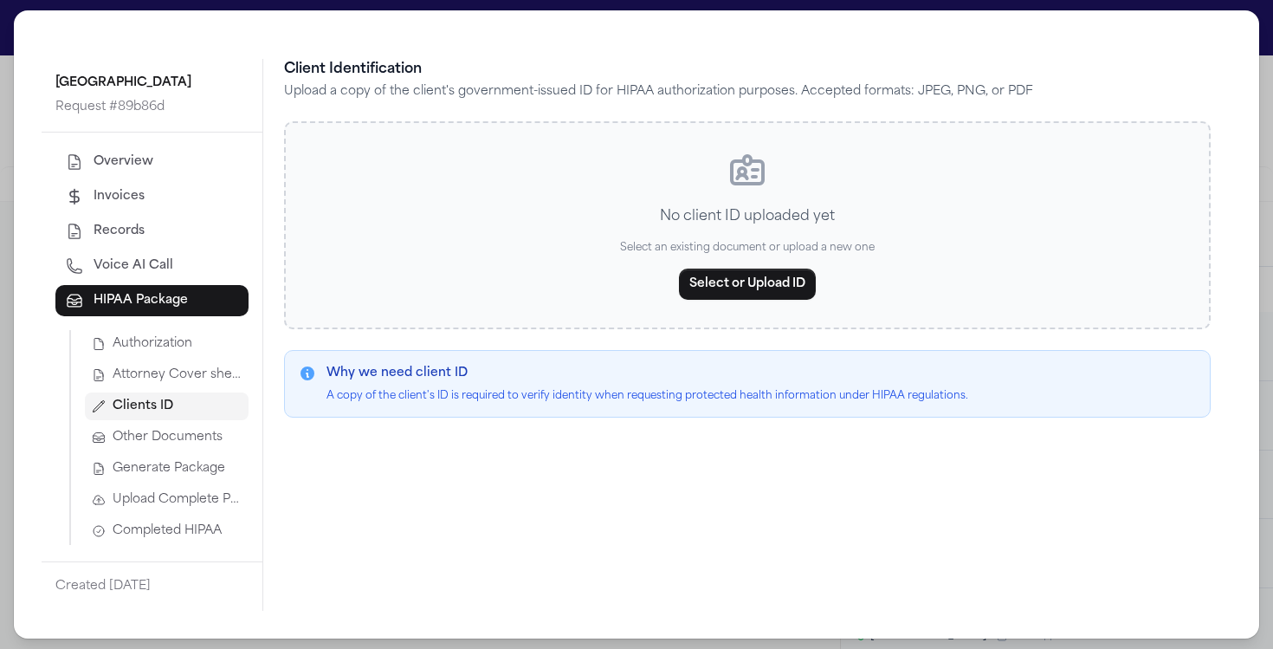
scroll to position [6, 0]
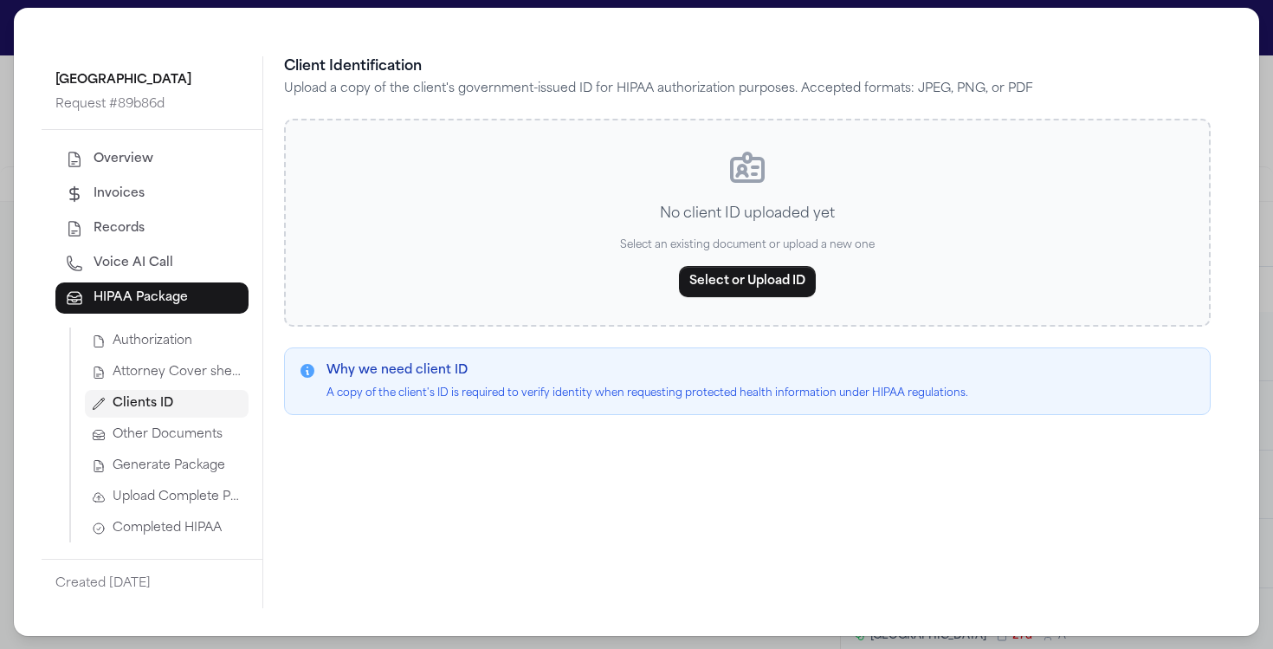
click at [183, 469] on span "Generate Package" at bounding box center [169, 465] width 113 height 17
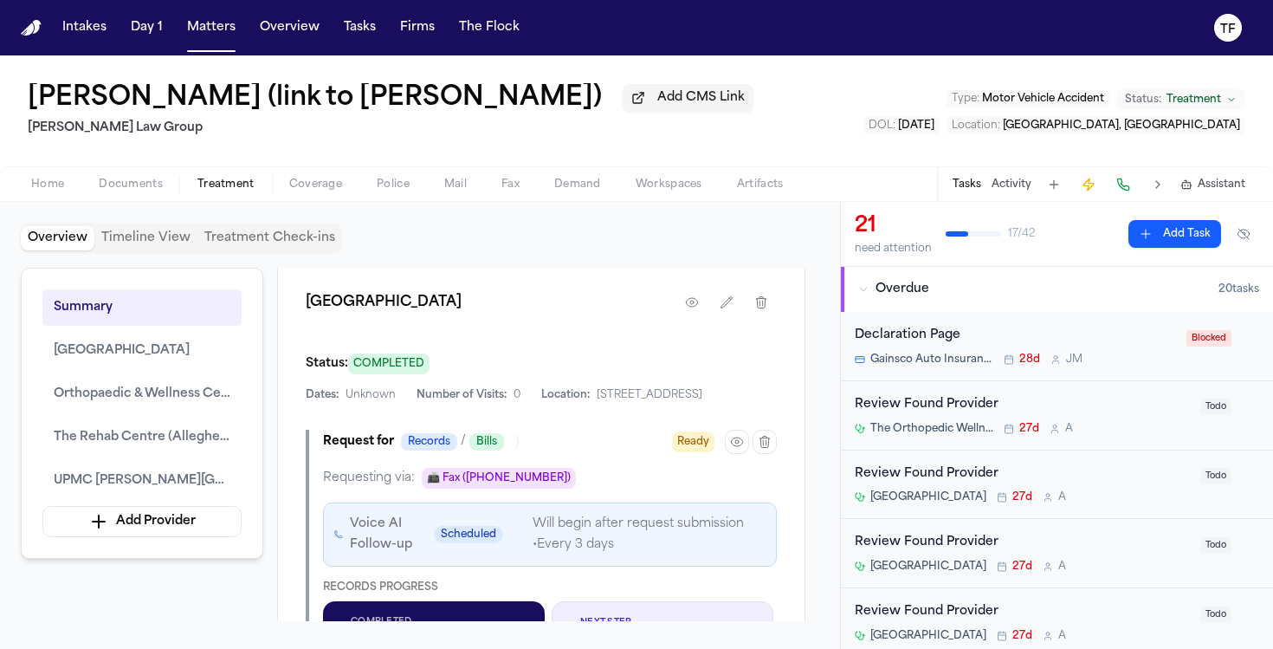
scroll to position [952, 0]
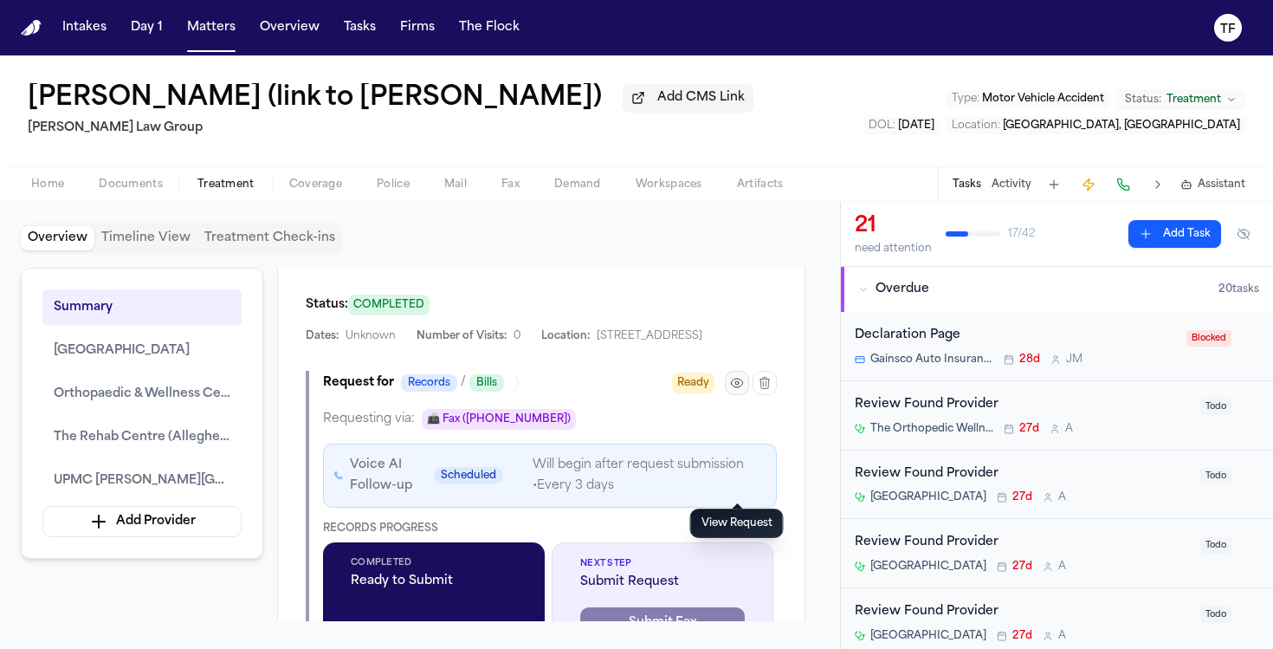
click at [745, 395] on button "button" at bounding box center [737, 383] width 24 height 24
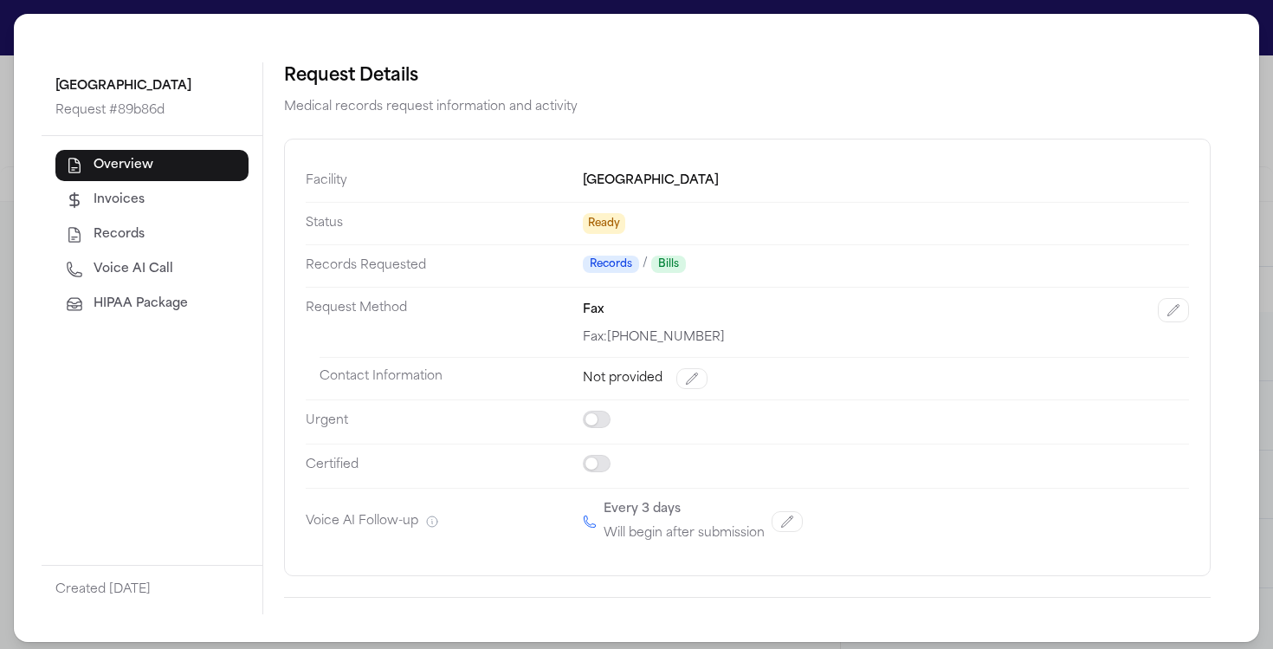
click at [130, 299] on span "HIPAA Package" at bounding box center [141, 303] width 94 height 17
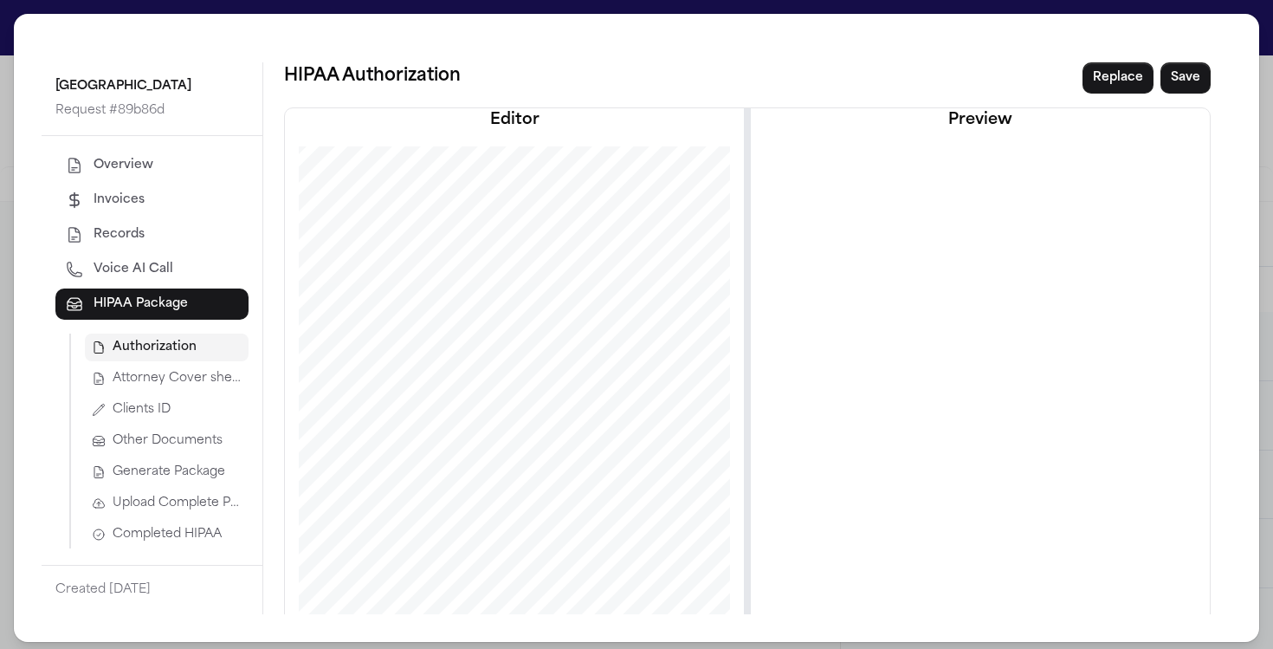
click at [169, 372] on span "Attorney Cover sheet" at bounding box center [177, 378] width 129 height 17
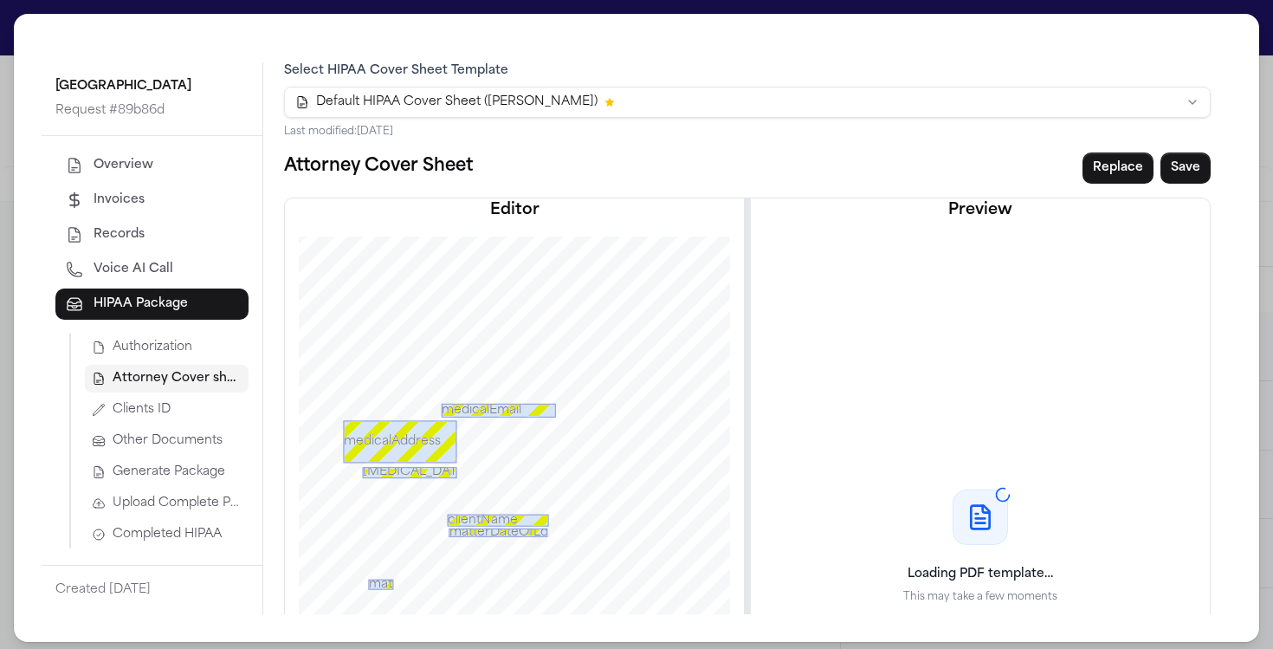
click at [197, 470] on span "Generate Package" at bounding box center [169, 471] width 113 height 17
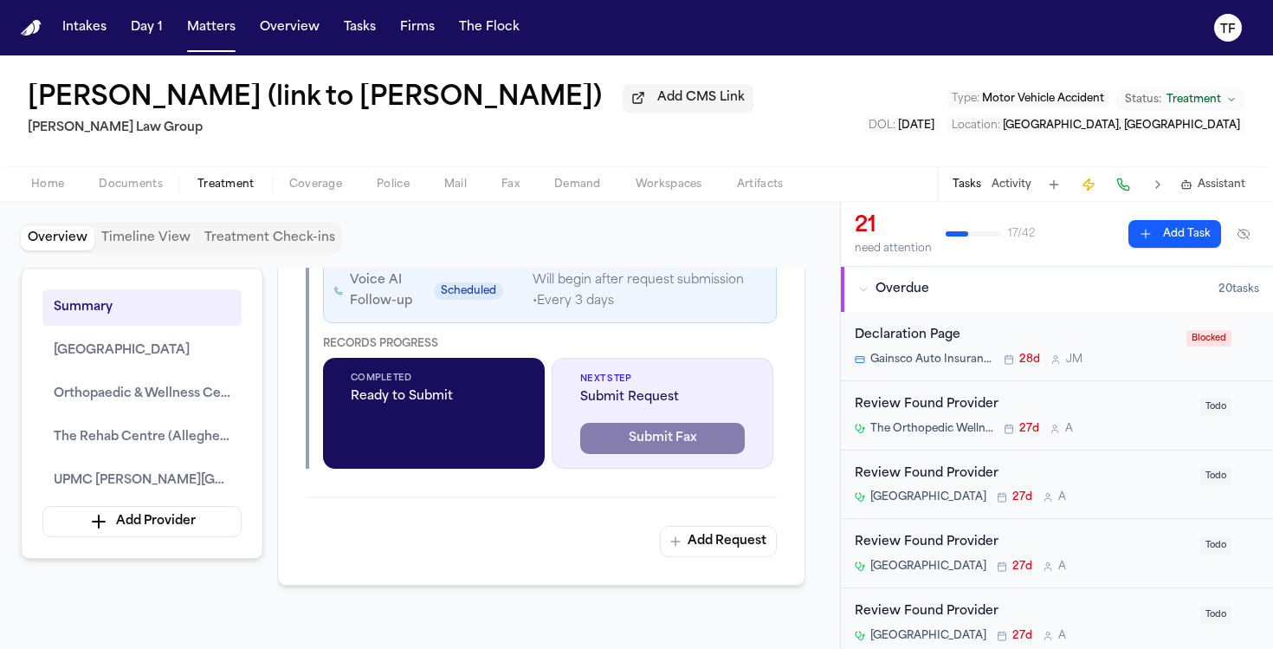
scroll to position [1137, 0]
click at [735, 204] on icon "button" at bounding box center [737, 198] width 14 height 14
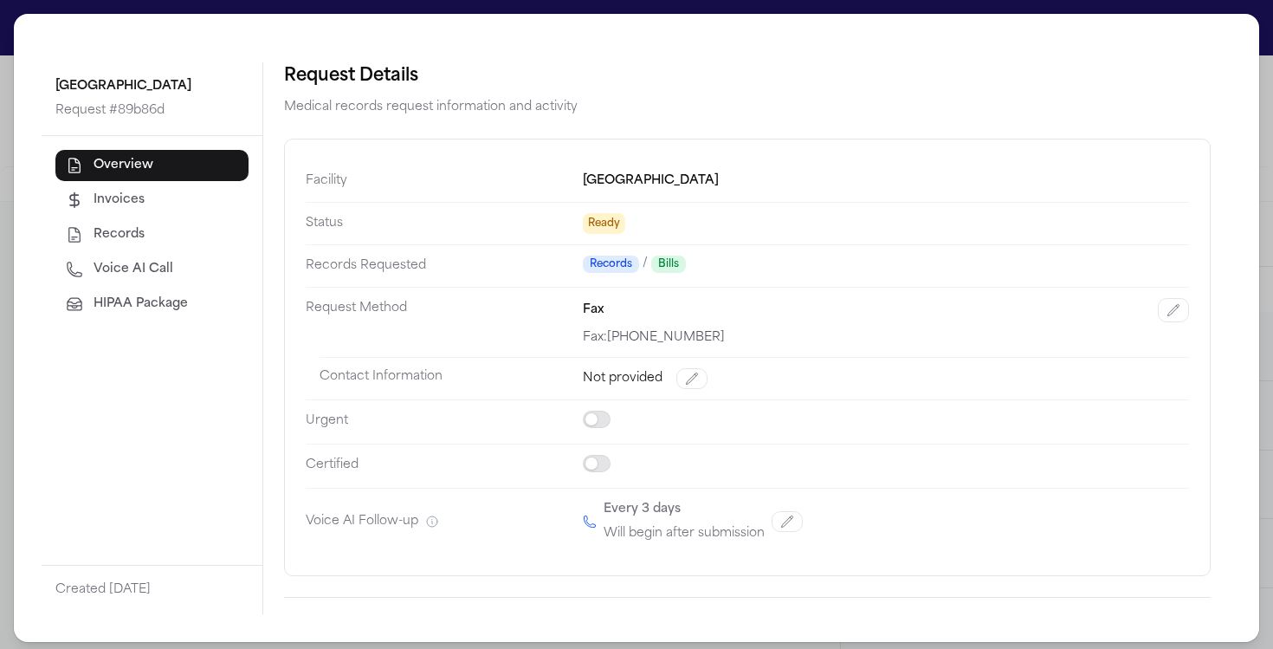
click at [151, 309] on span "HIPAA Package" at bounding box center [141, 303] width 94 height 17
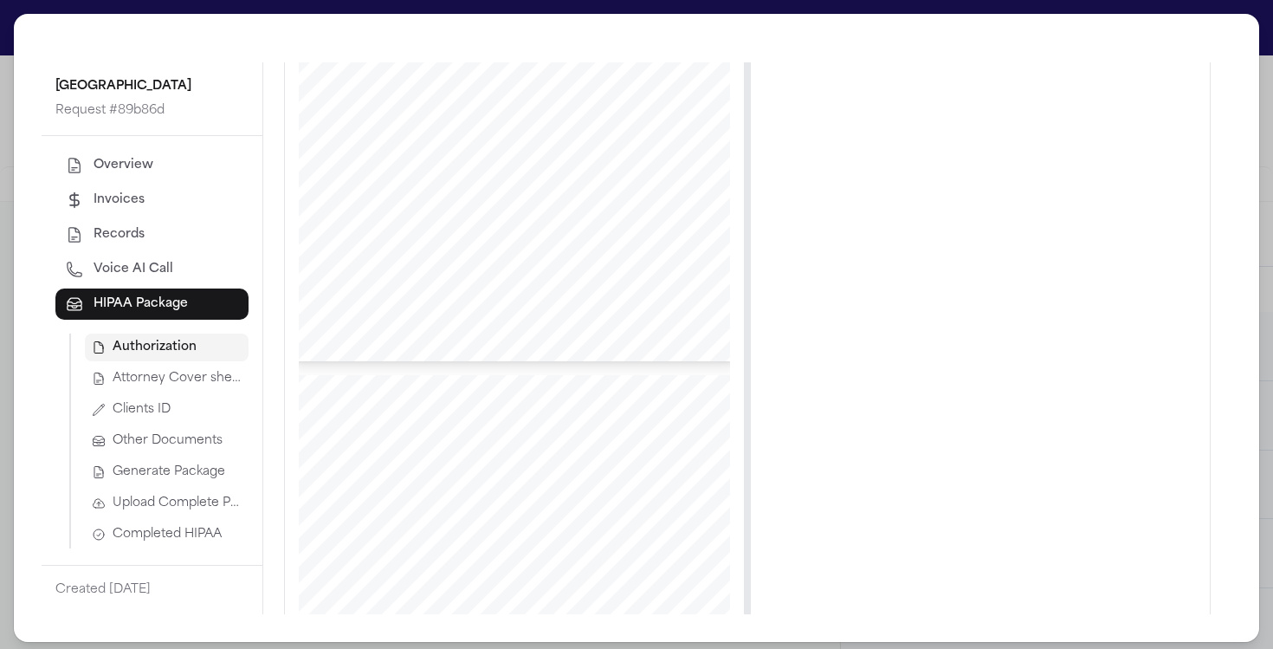
scroll to position [470, 0]
click at [143, 397] on button "Clients ID" at bounding box center [167, 410] width 164 height 28
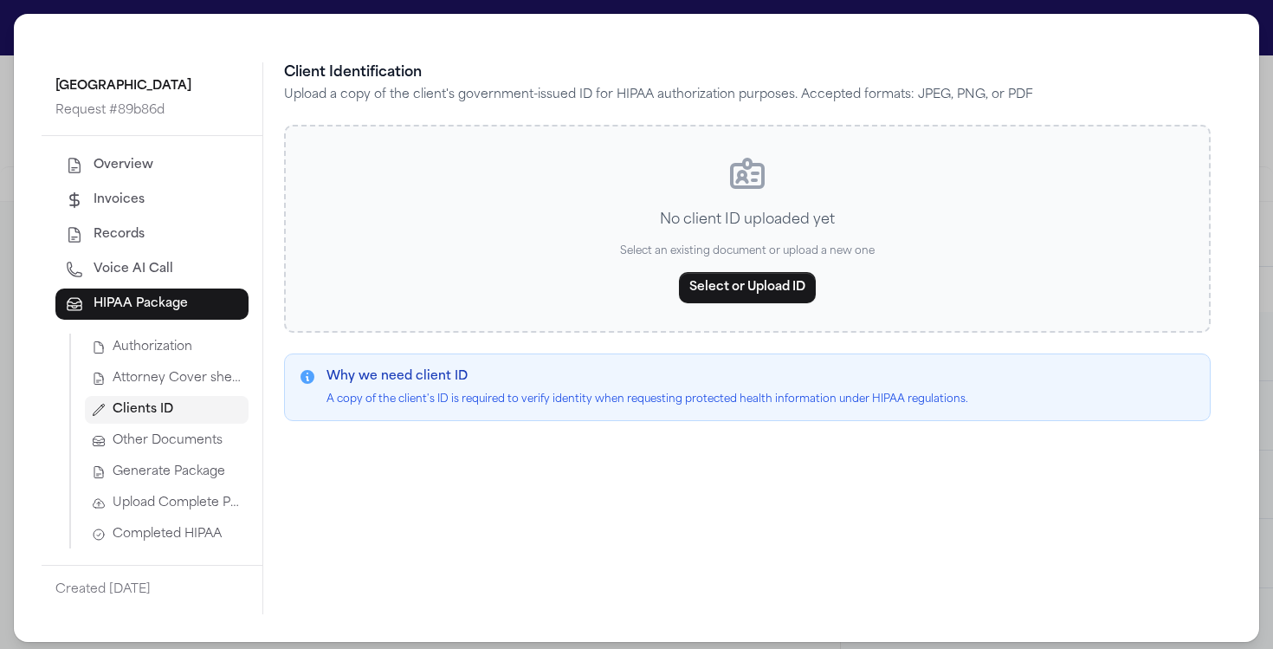
scroll to position [0, 0]
click at [146, 389] on button "Attorney Cover sheet" at bounding box center [167, 379] width 164 height 28
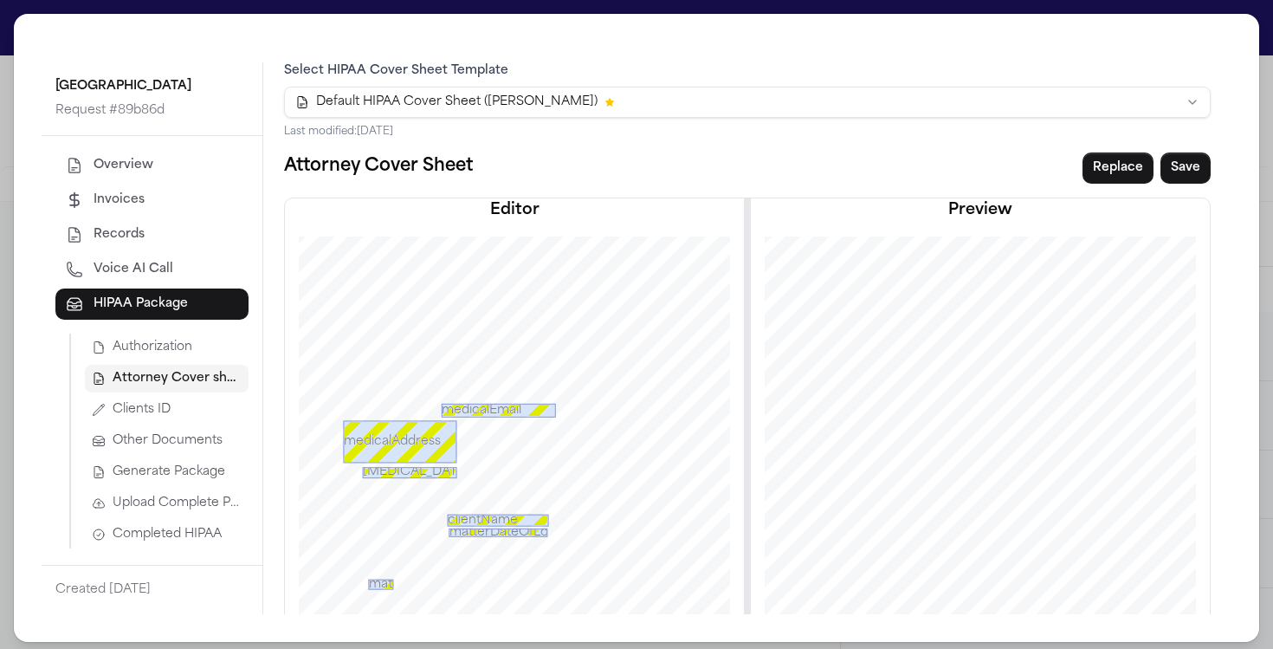
click at [195, 471] on span "Generate Package" at bounding box center [169, 471] width 113 height 17
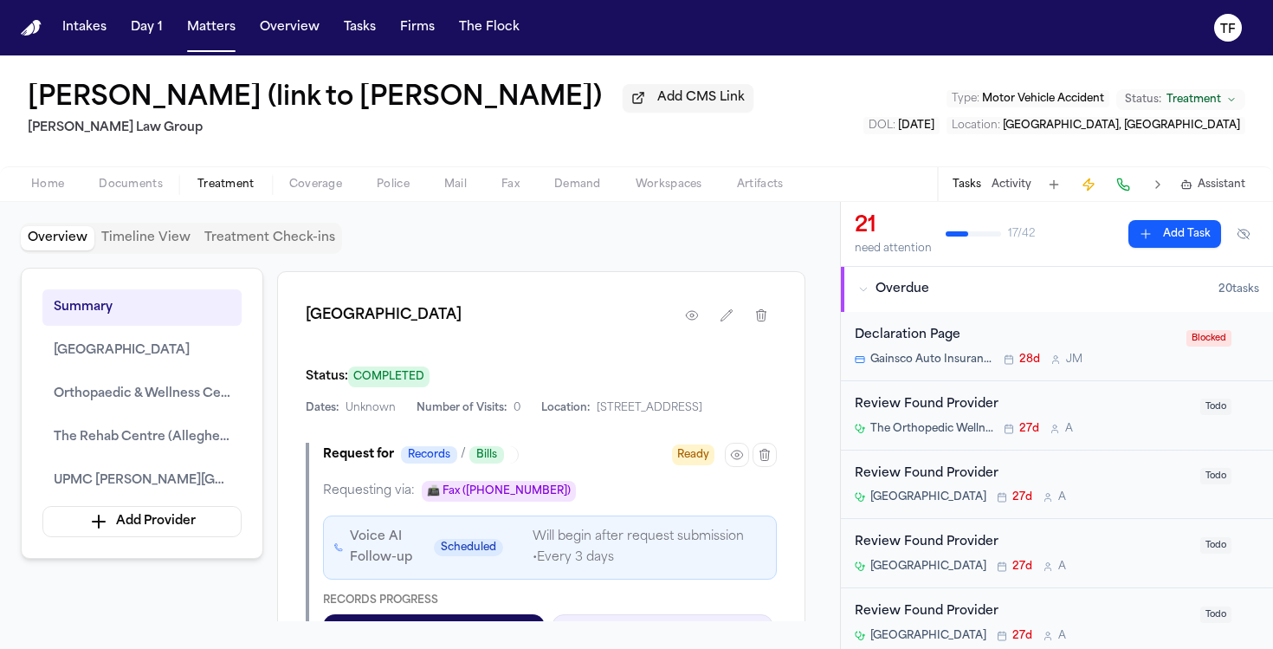
scroll to position [1007, 0]
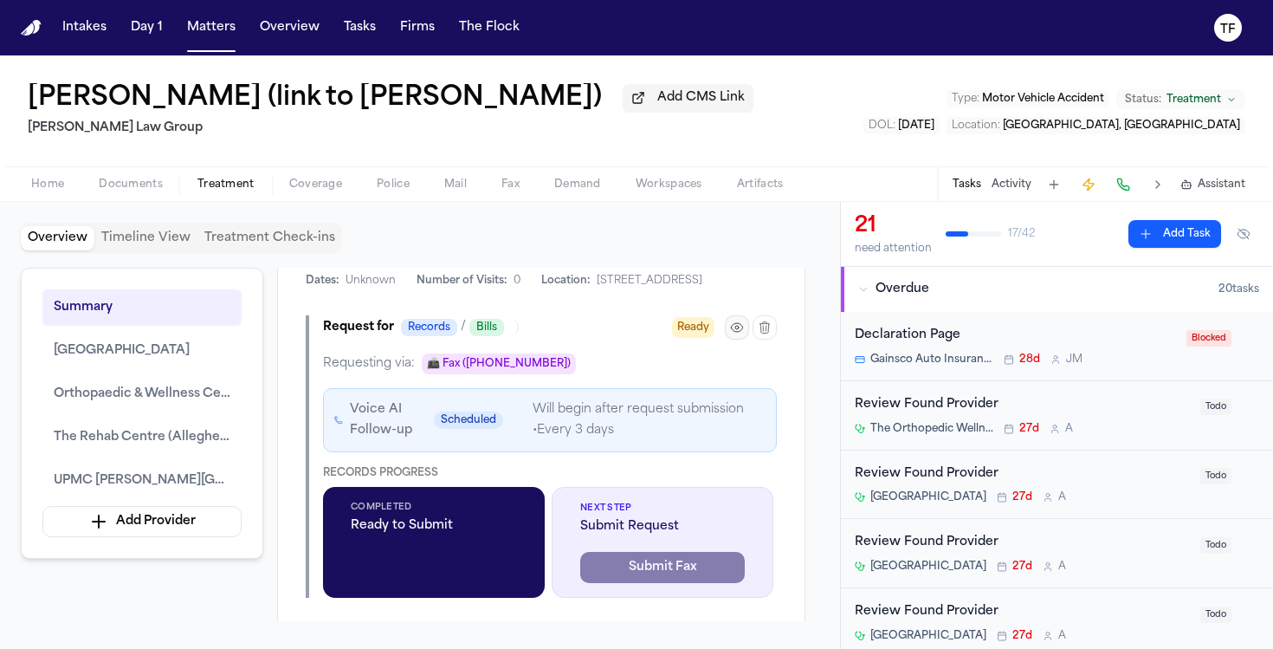
click at [741, 334] on icon "button" at bounding box center [737, 328] width 14 height 14
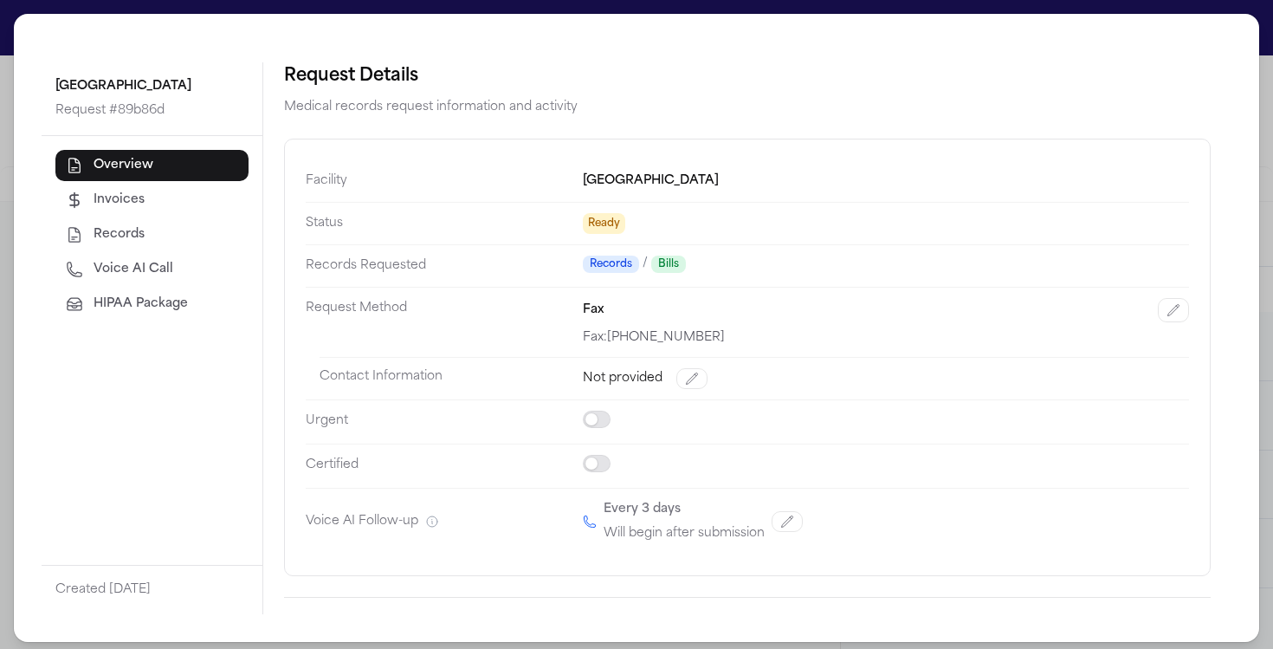
click at [137, 302] on span "HIPAA Package" at bounding box center [141, 303] width 94 height 17
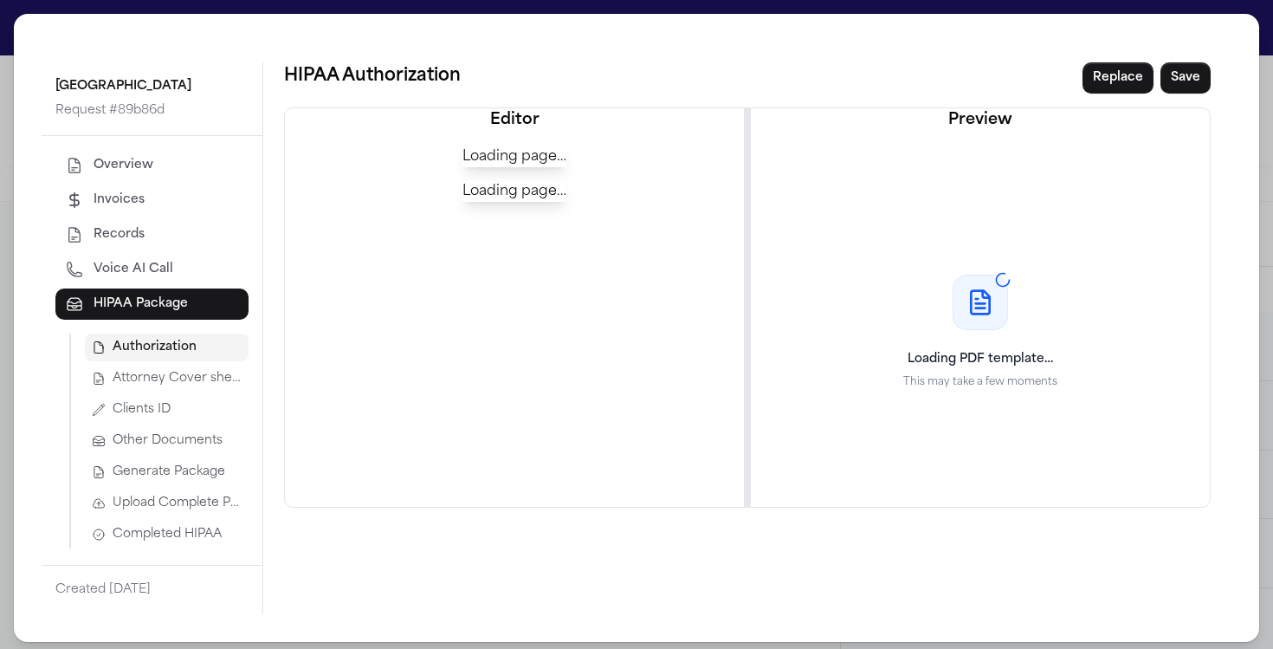
click at [165, 539] on span "Completed HIPAA" at bounding box center [167, 534] width 109 height 17
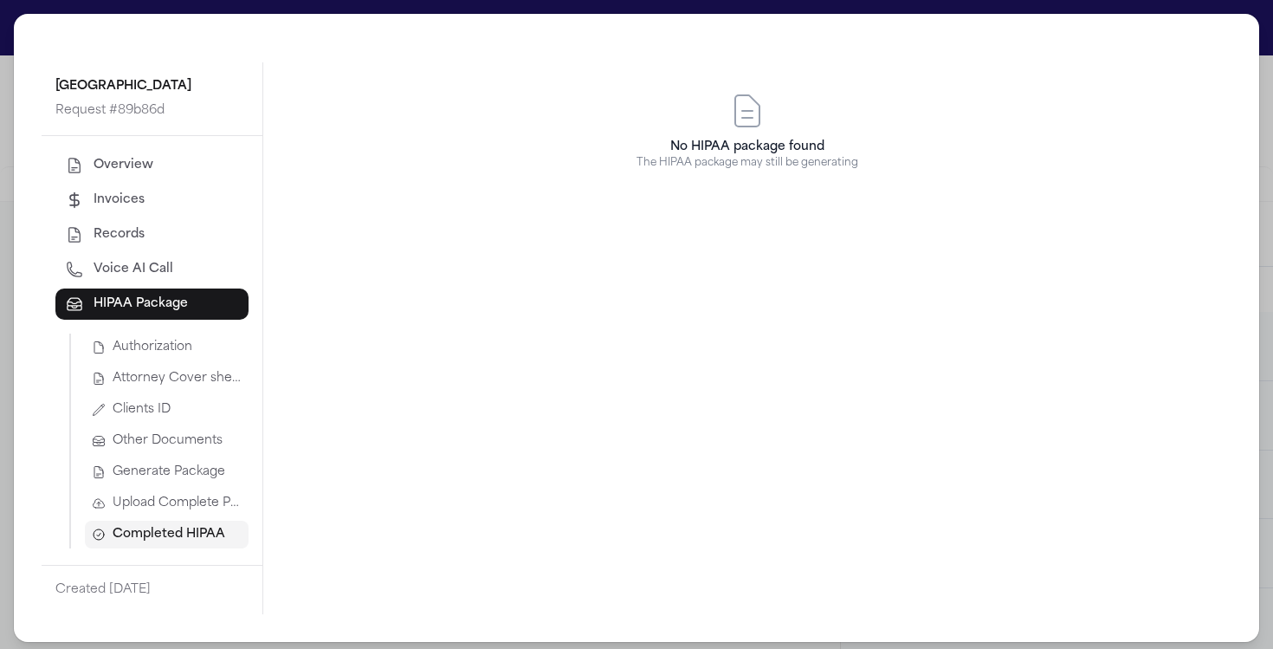
click at [1251, 125] on div "Allegheny Valley Hospital Request # 89b86d Overview Invoices Records Voice AI C…" at bounding box center [636, 328] width 1273 height 656
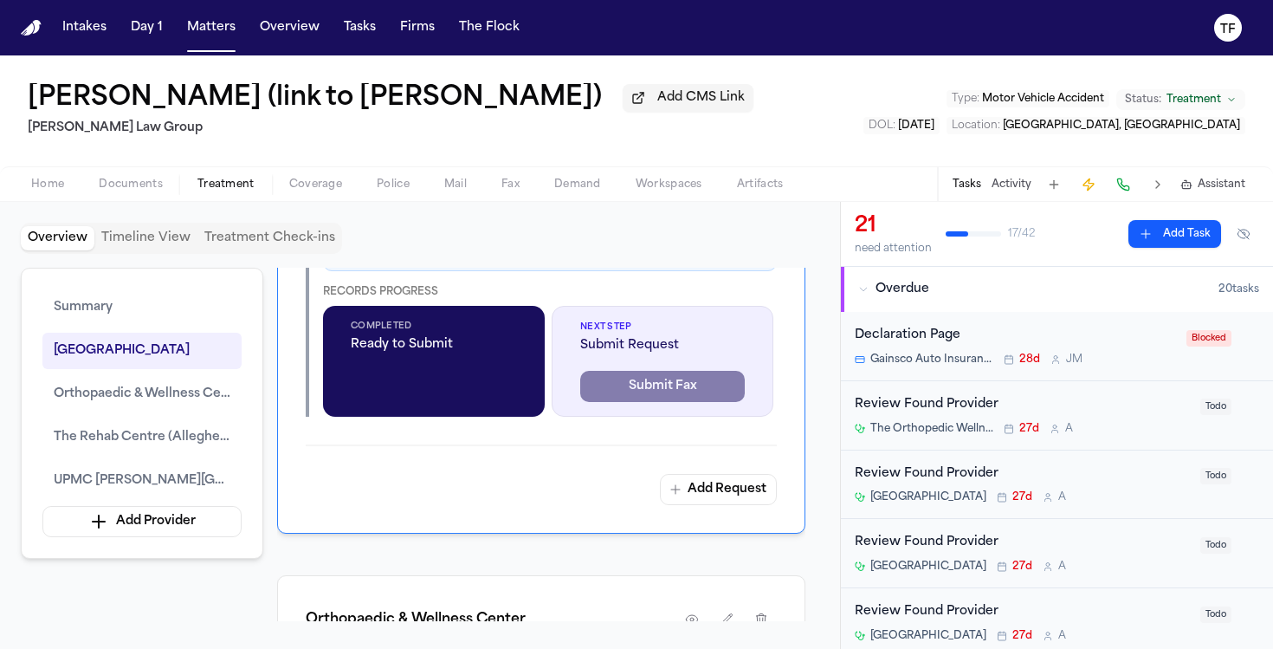
scroll to position [1022, 0]
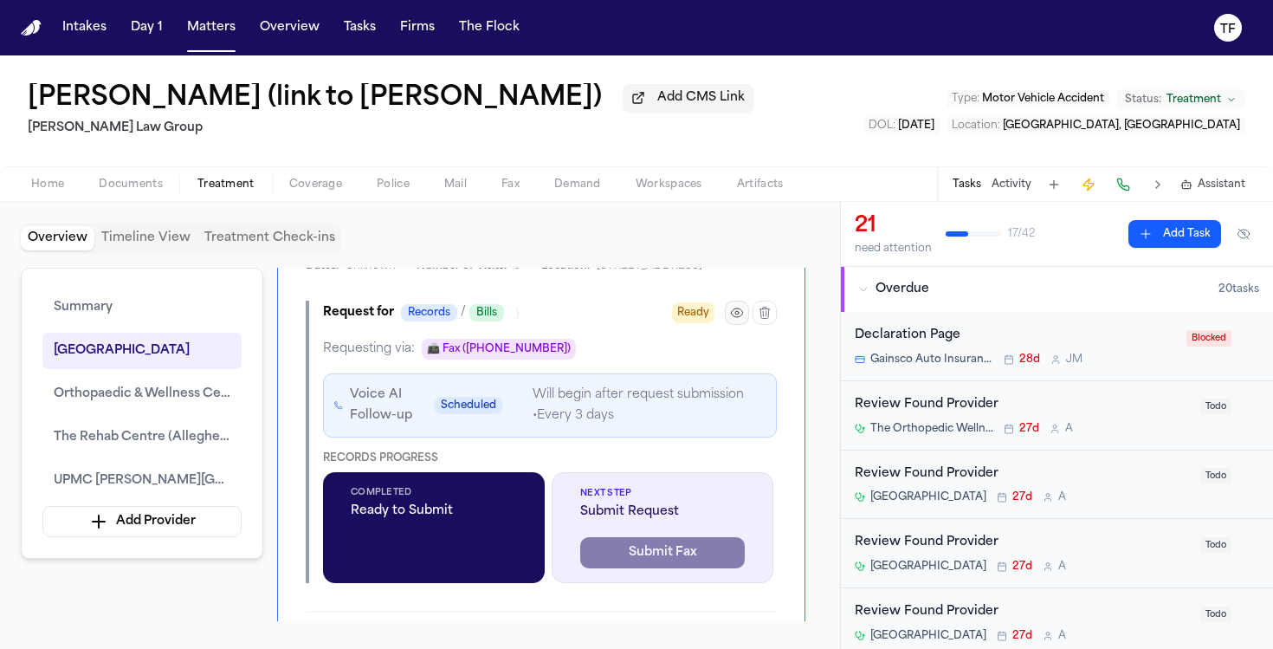
click at [737, 314] on icon "button" at bounding box center [736, 312] width 3 height 3
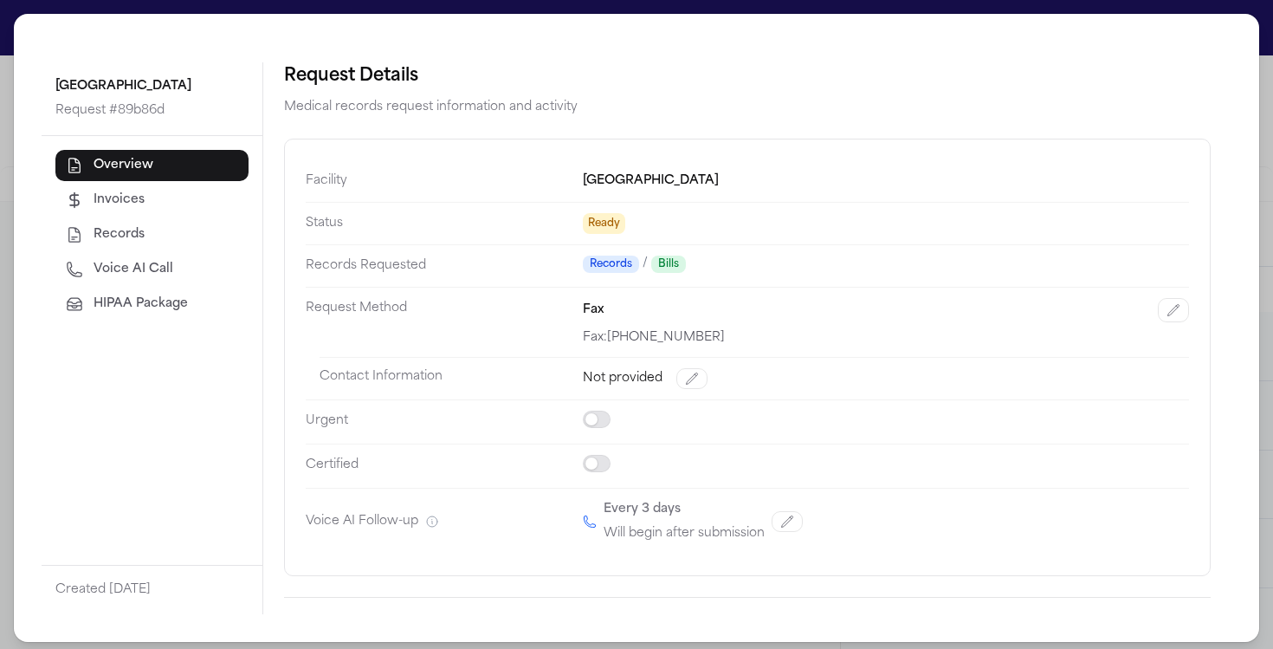
click at [159, 309] on span "HIPAA Package" at bounding box center [141, 303] width 94 height 17
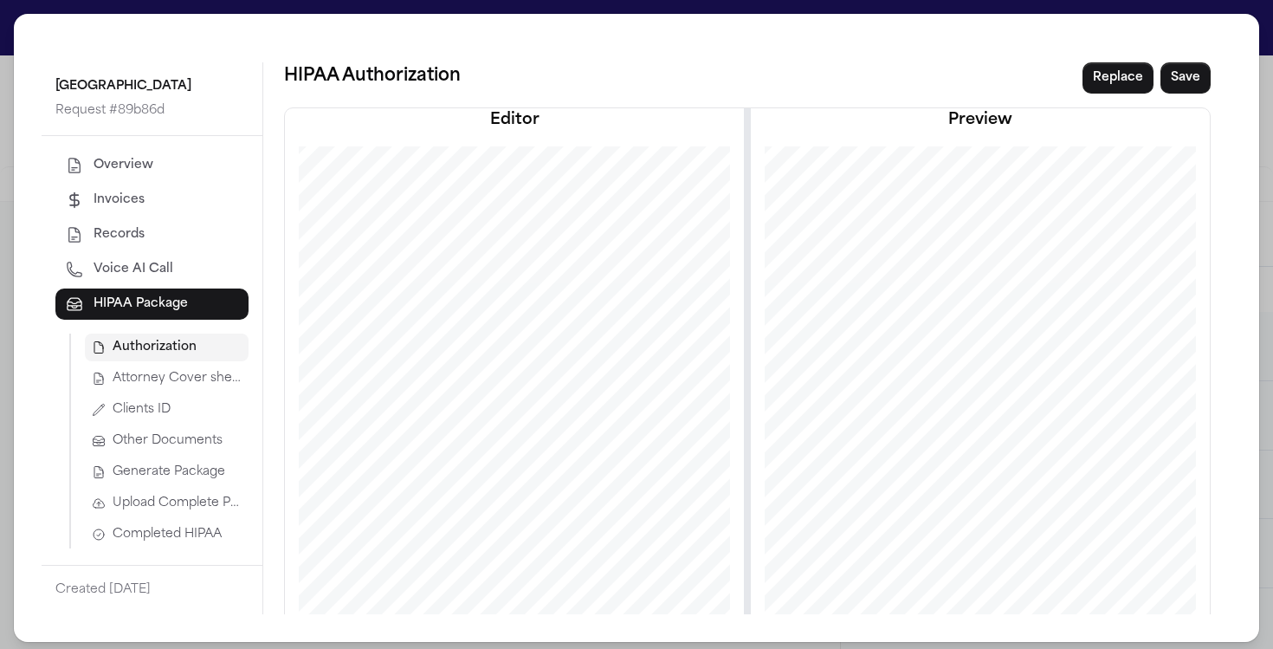
click at [154, 384] on span "Attorney Cover sheet" at bounding box center [177, 378] width 129 height 17
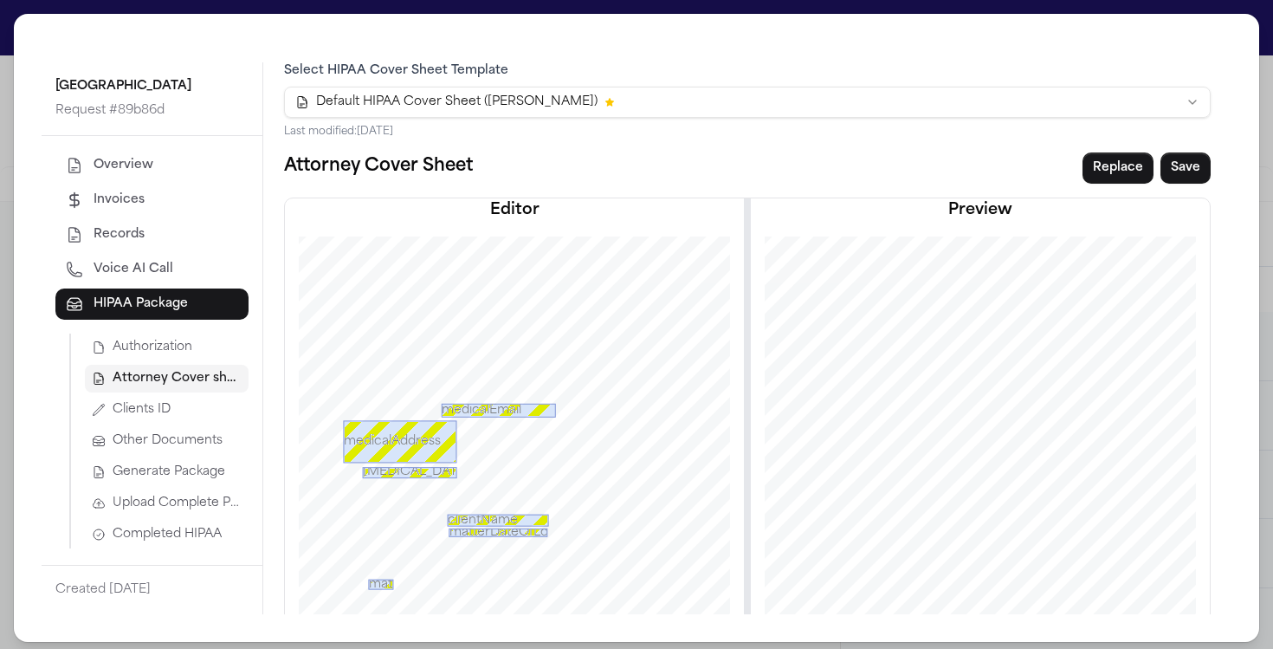
click at [181, 468] on span "Generate Package" at bounding box center [169, 471] width 113 height 17
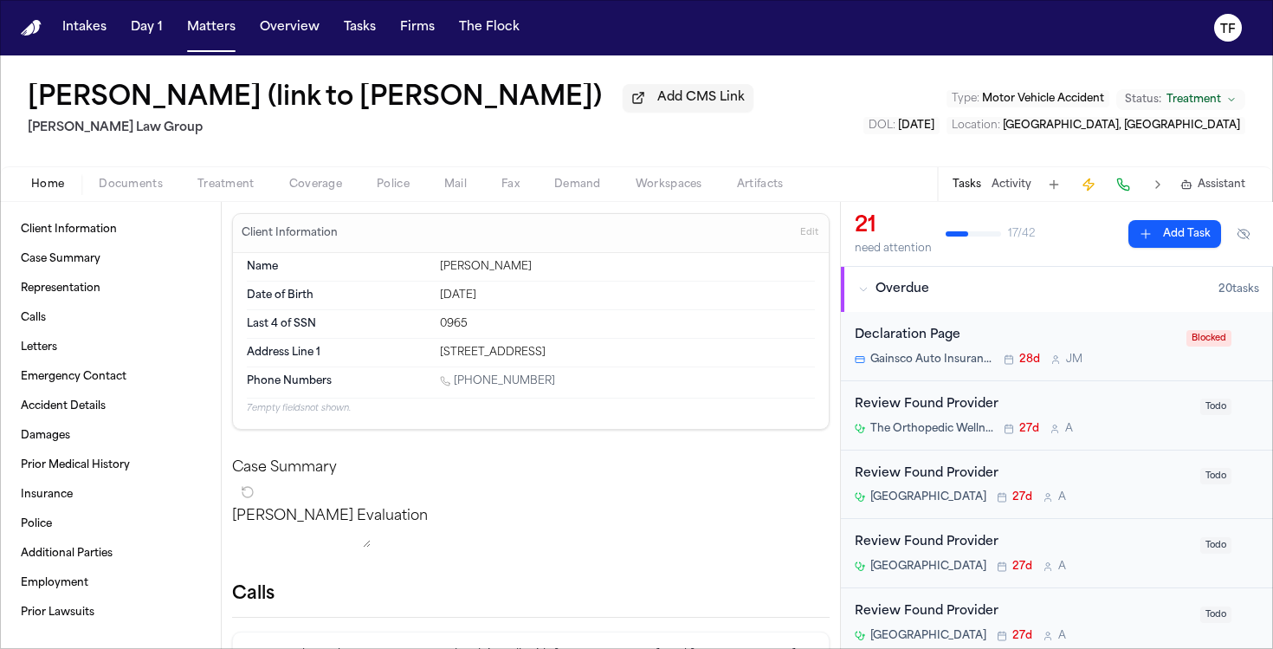
scroll to position [3, 0]
click at [219, 190] on span "Treatment" at bounding box center [226, 185] width 57 height 14
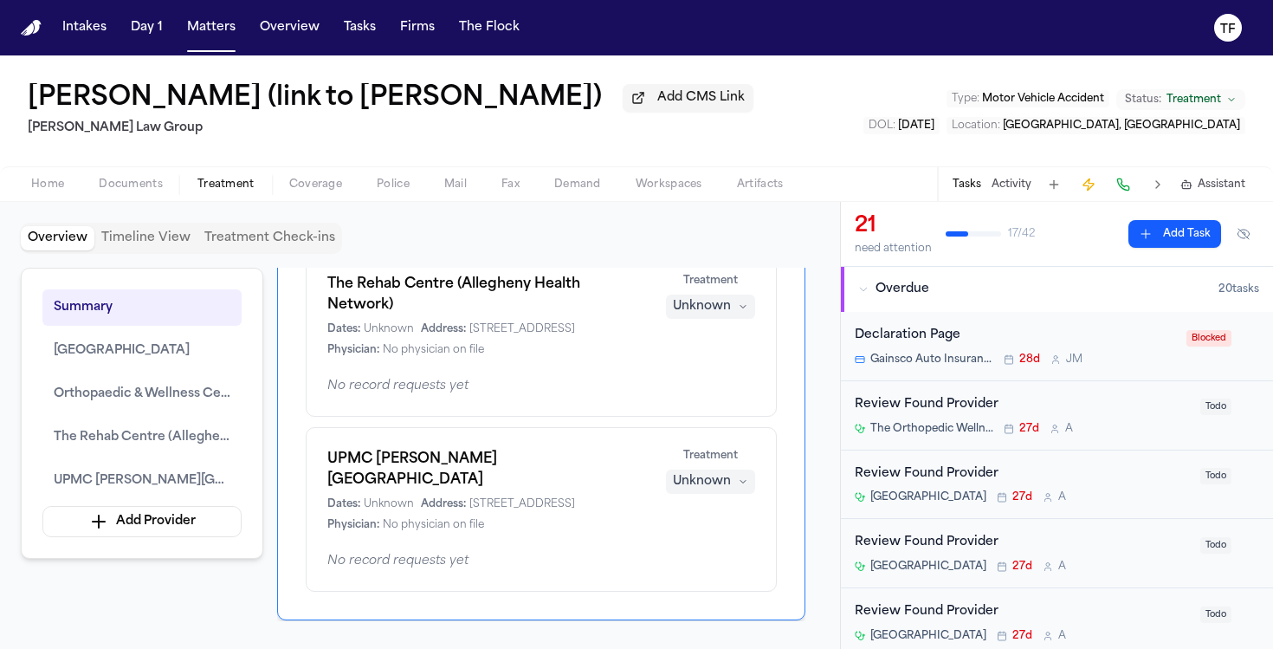
scroll to position [918, 0]
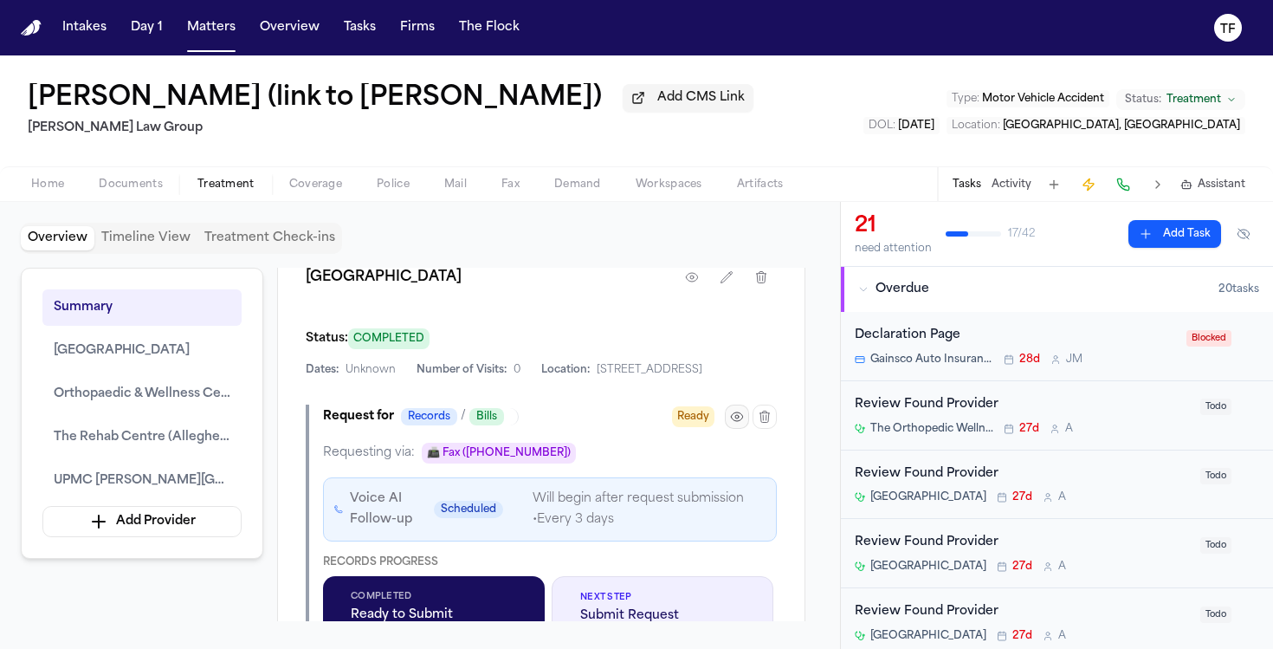
click at [735, 424] on icon "button" at bounding box center [737, 417] width 14 height 14
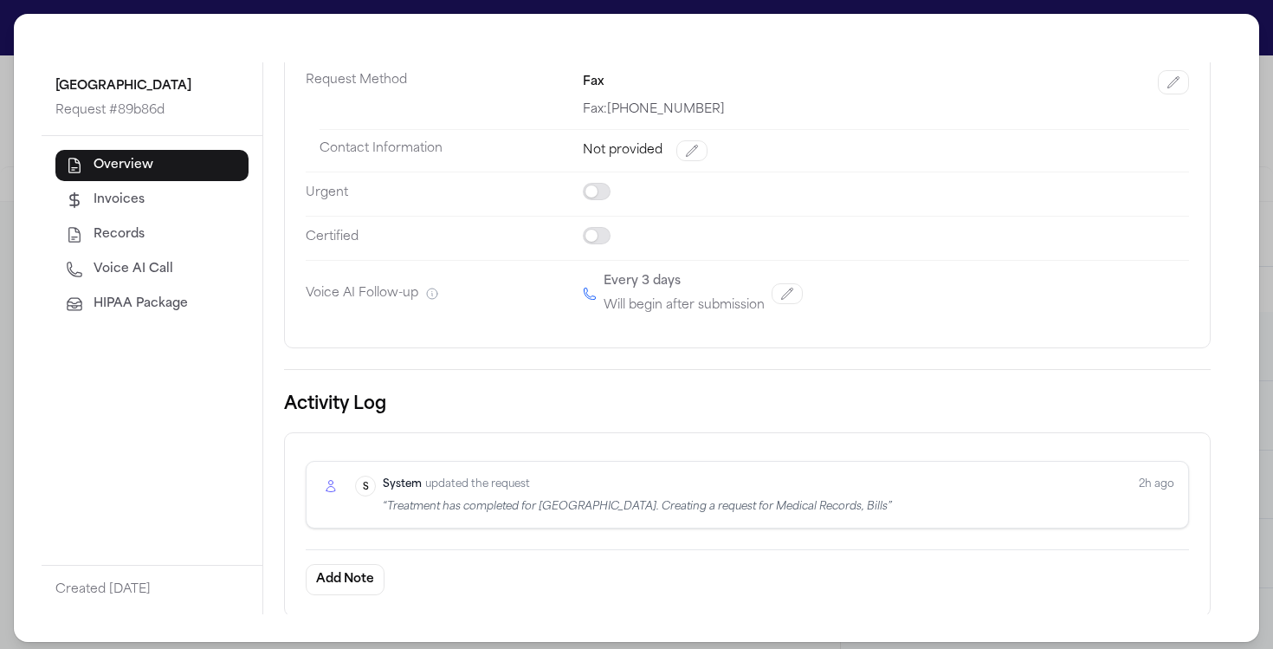
scroll to position [0, 0]
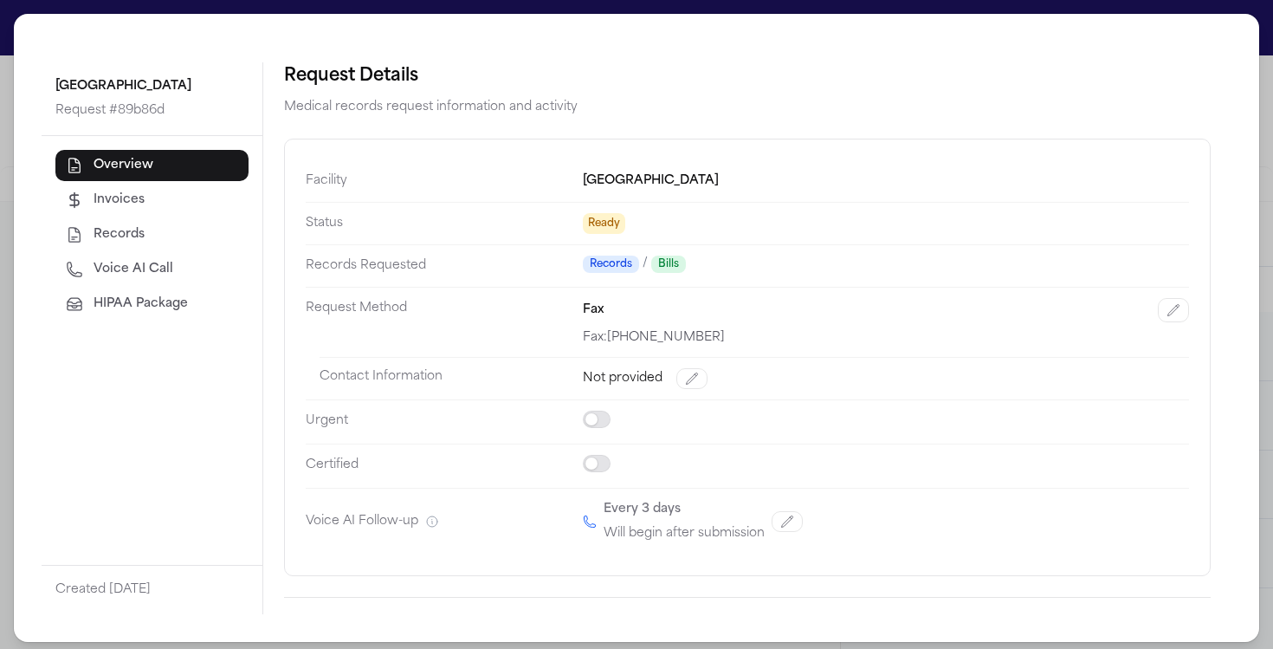
click at [1258, 116] on div "[GEOGRAPHIC_DATA] Request # 89b86d Overview Invoices Records Voice AI Call HIPA…" at bounding box center [636, 328] width 1273 height 656
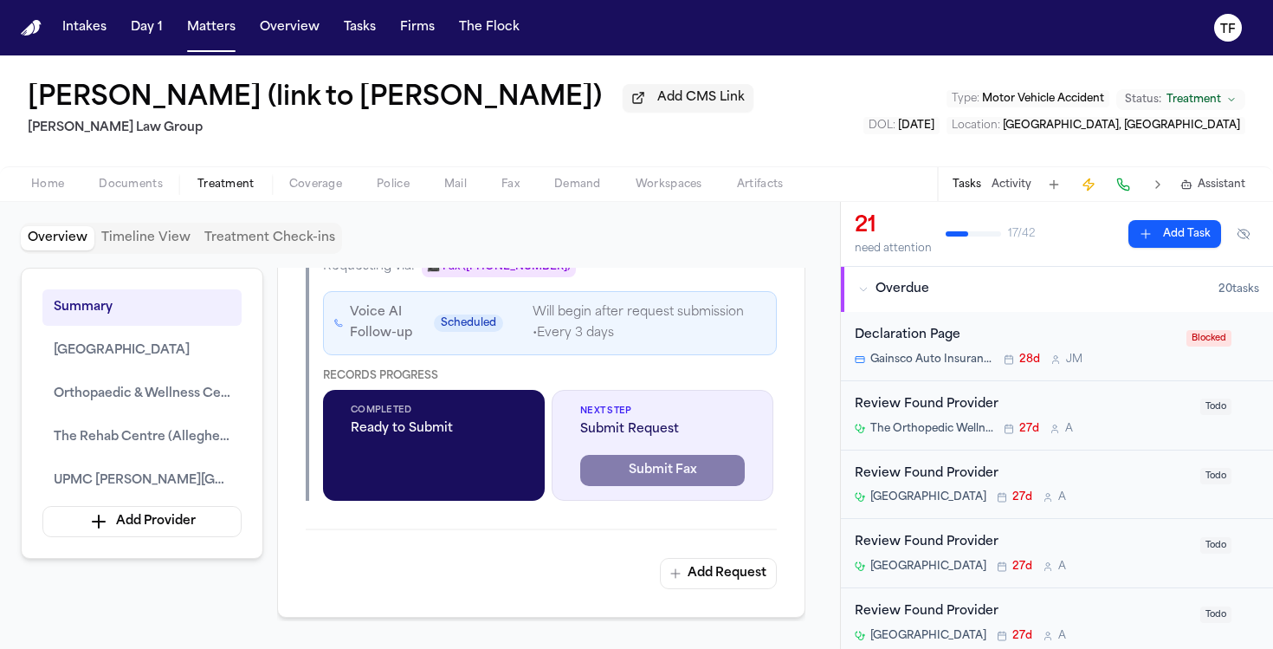
scroll to position [1013, 0]
